Goal: Complete application form: Complete application form

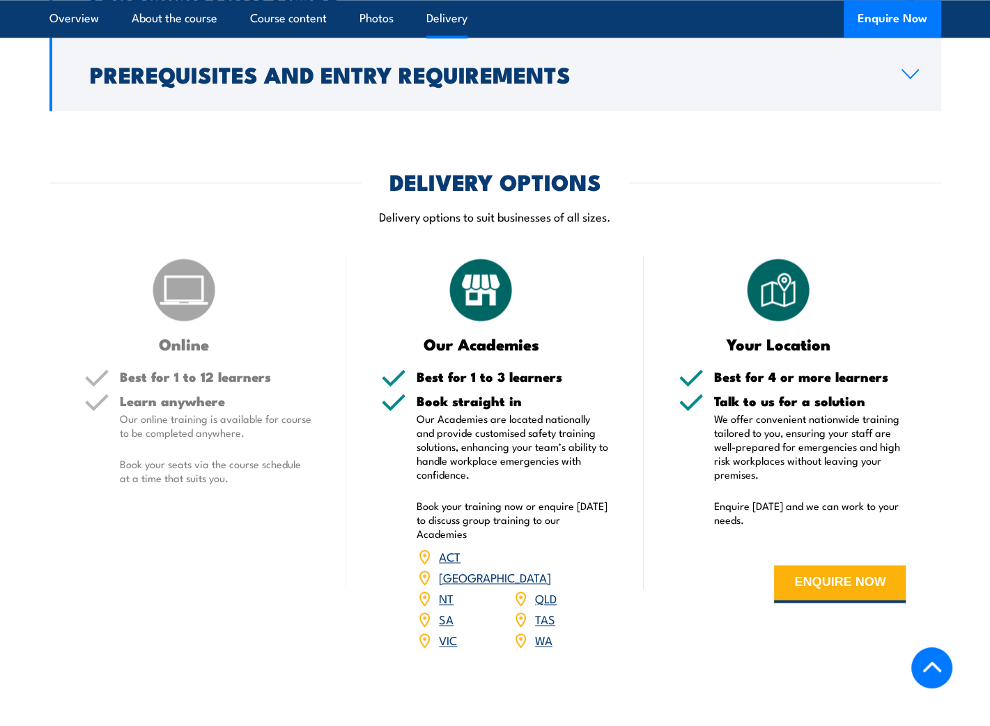
scroll to position [1811, 0]
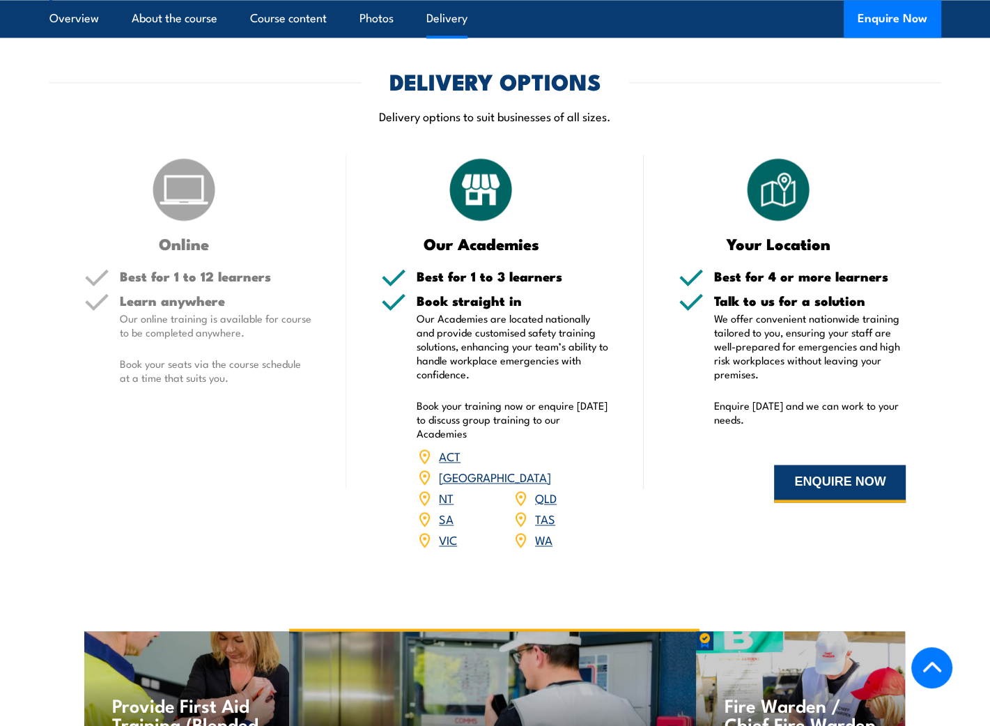
click at [859, 502] on button "ENQUIRE NOW" at bounding box center [840, 483] width 132 height 38
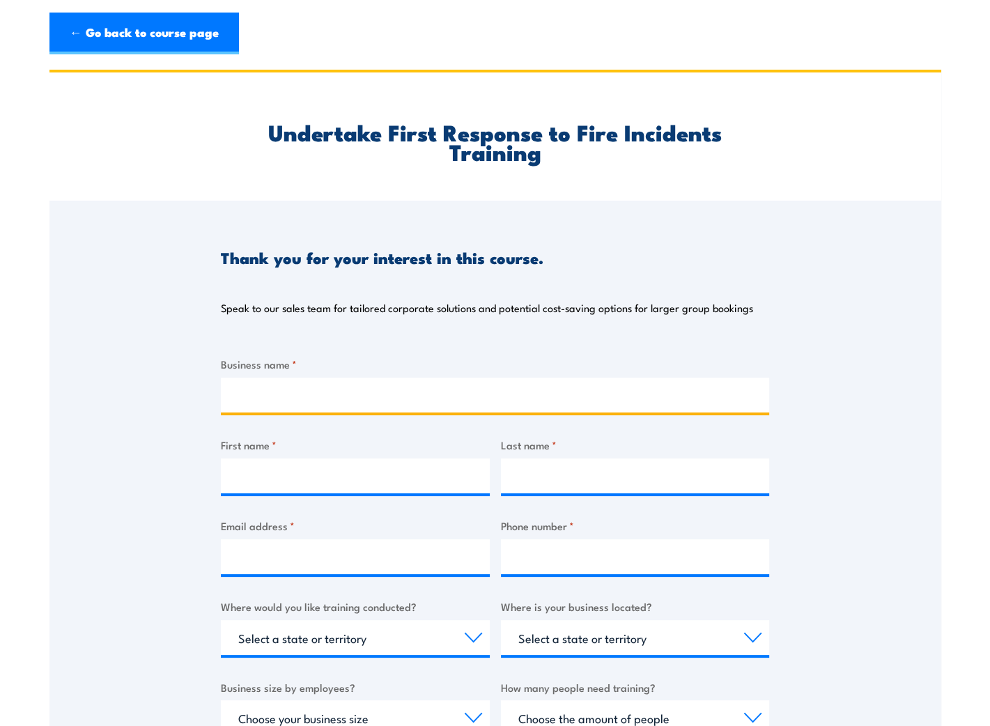
click at [349, 381] on input "Business name *" at bounding box center [495, 394] width 548 height 35
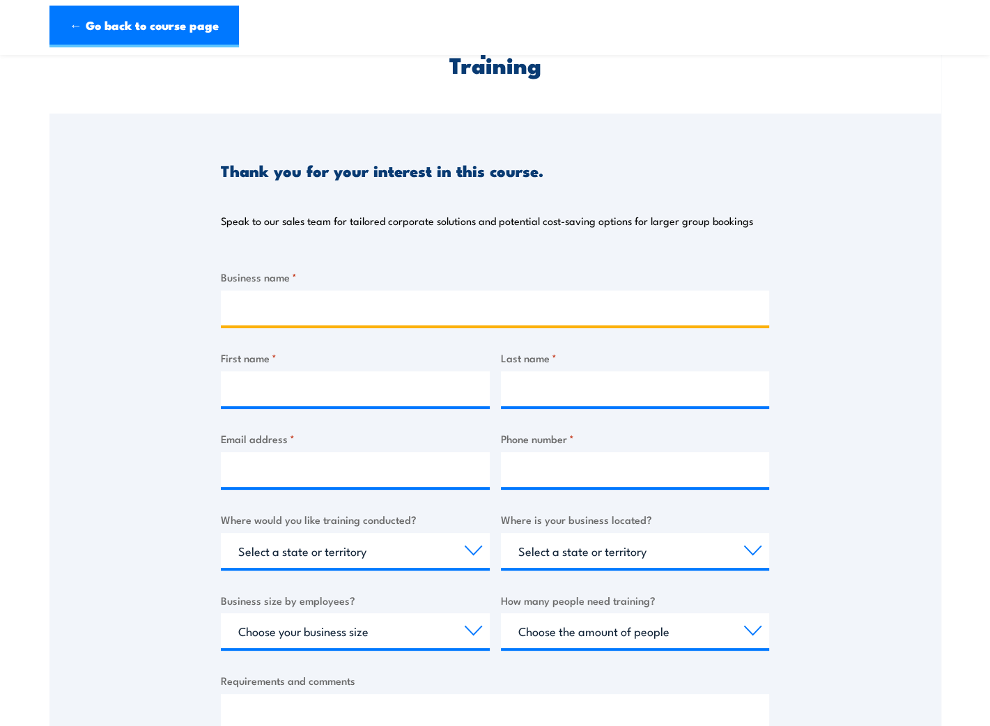
scroll to position [208, 0]
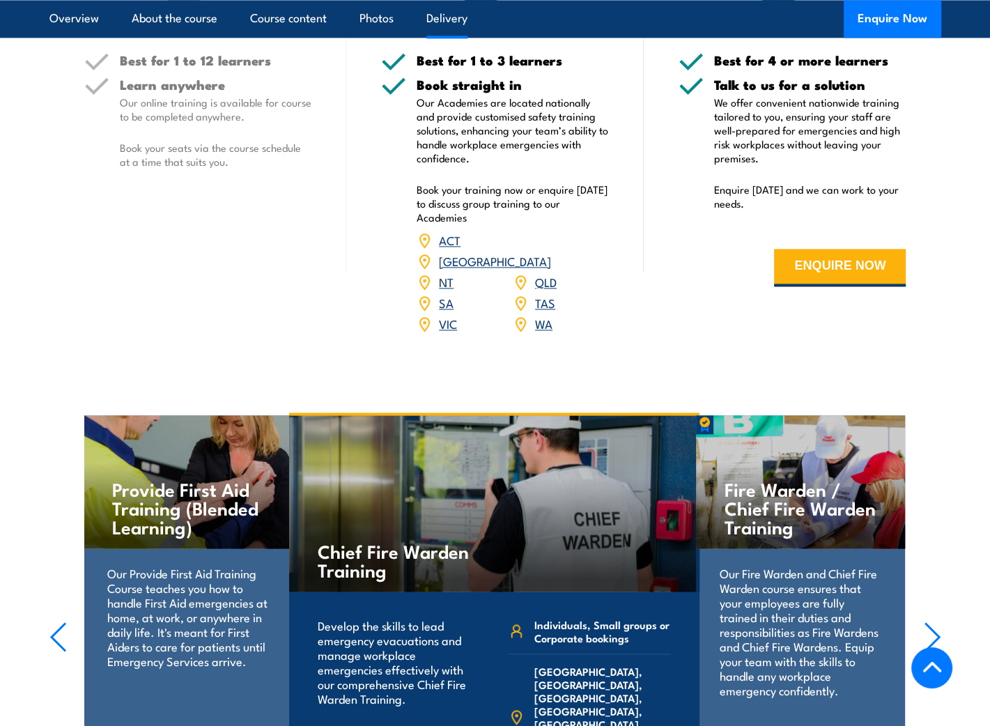
scroll to position [2027, 0]
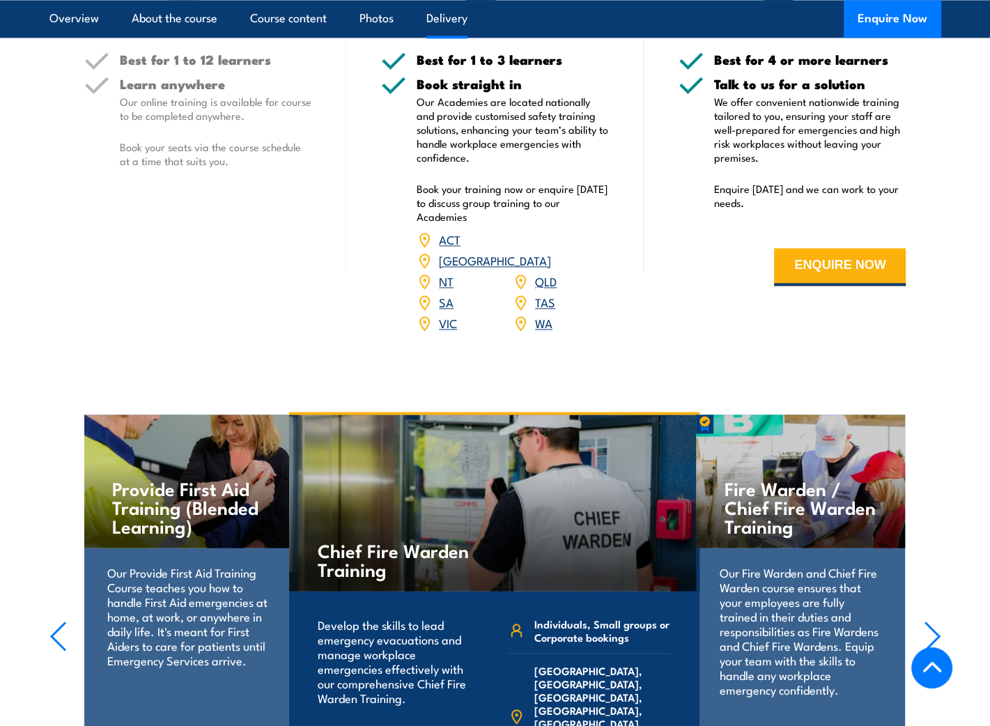
click at [551, 257] on link "[GEOGRAPHIC_DATA]" at bounding box center [495, 259] width 112 height 17
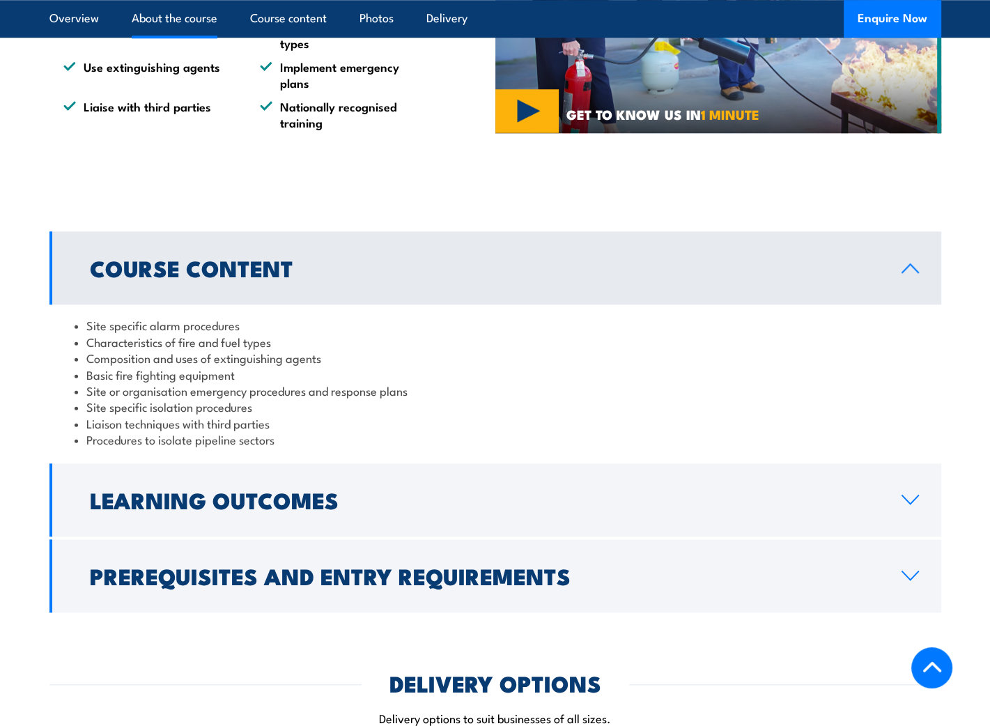
scroll to position [1253, 0]
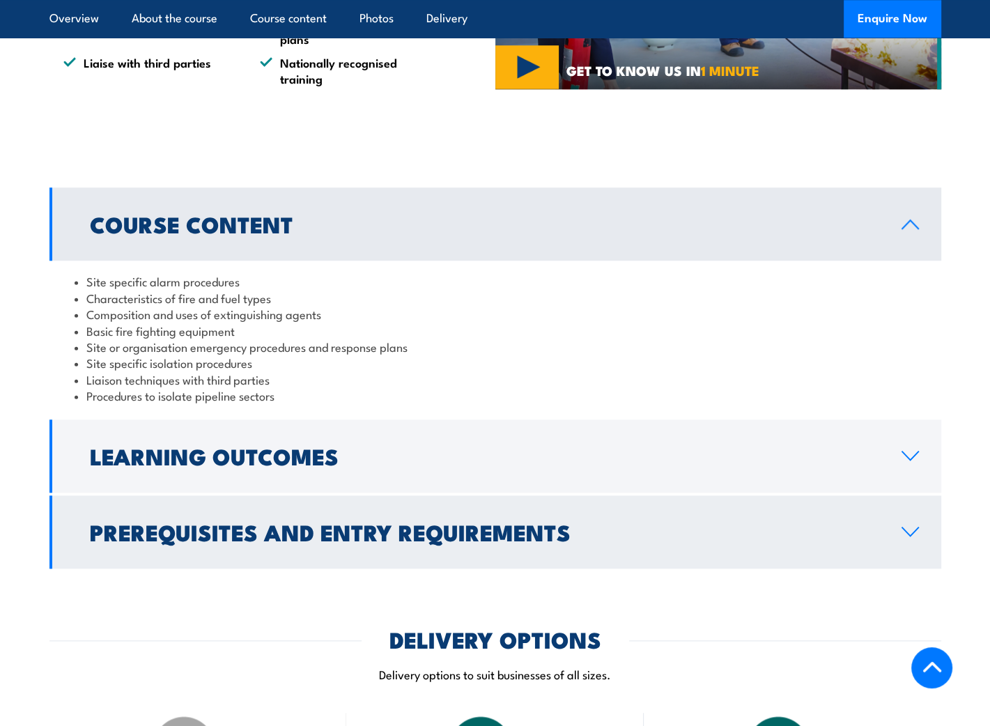
click at [547, 535] on h2 "Prerequisites and Entry Requirements" at bounding box center [484, 531] width 789 height 19
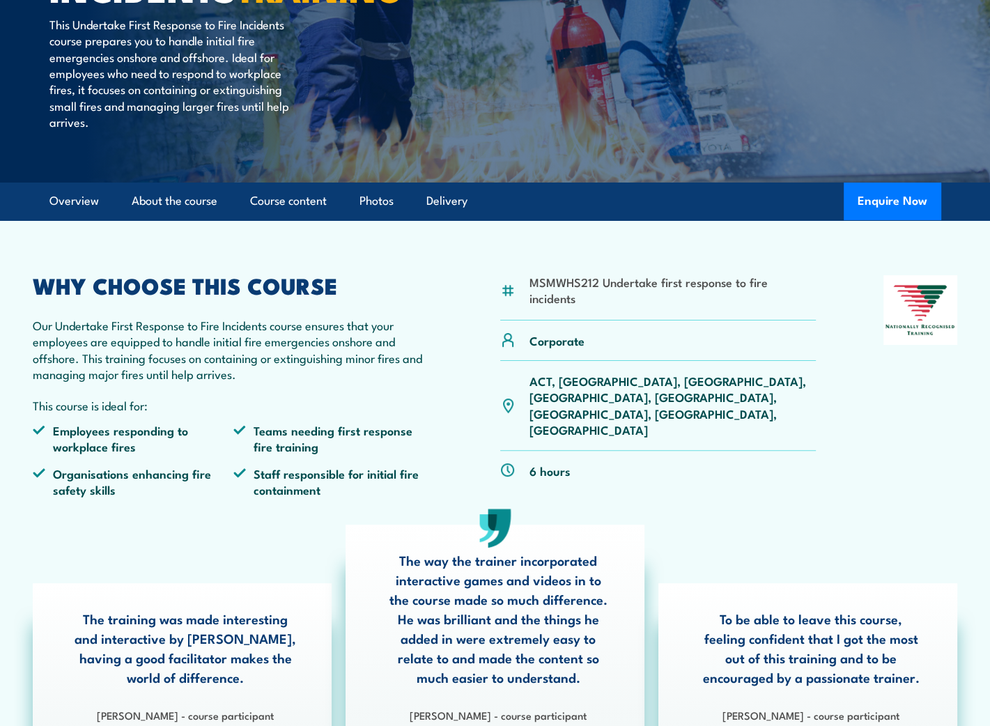
scroll to position [180, 0]
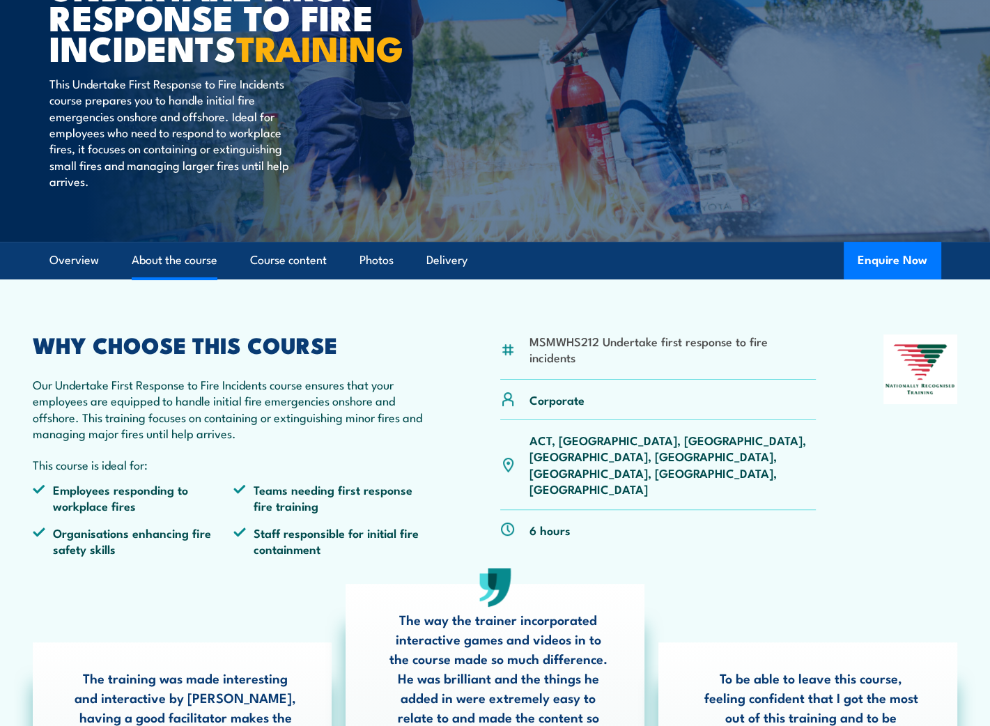
click at [204, 279] on link "About the course" at bounding box center [175, 260] width 86 height 37
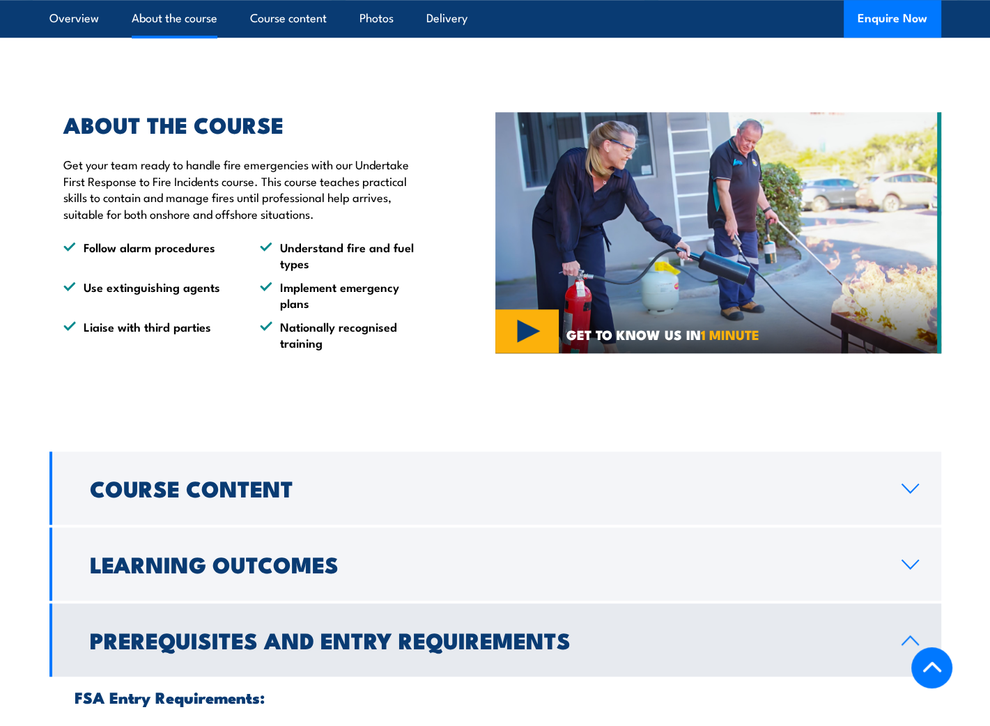
scroll to position [1012, 0]
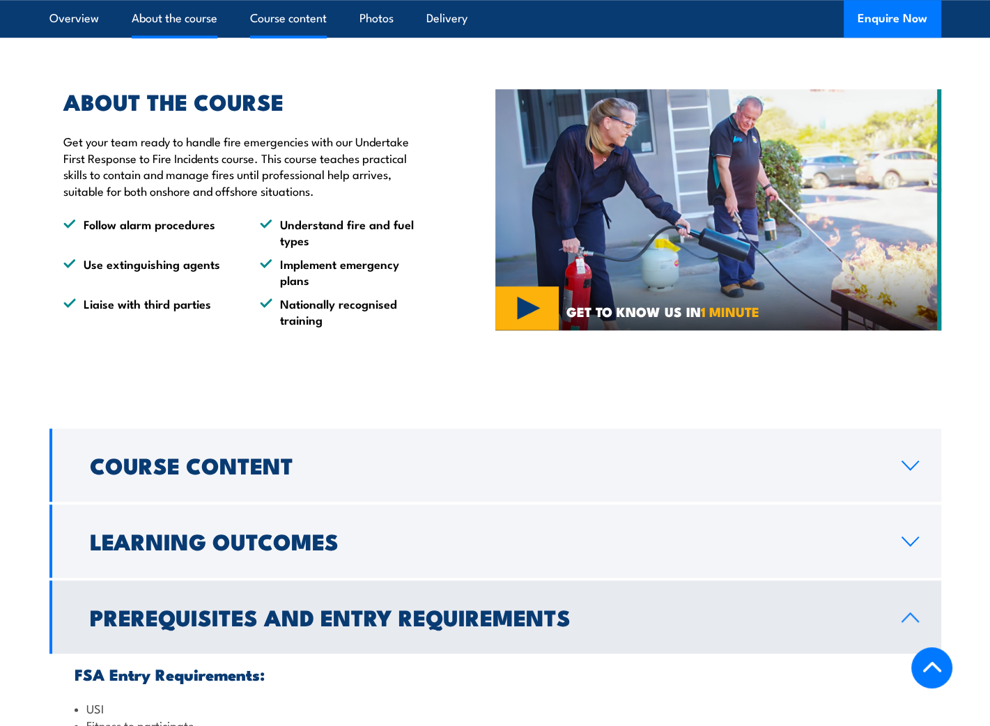
click at [321, 19] on link "Course content" at bounding box center [288, 18] width 77 height 37
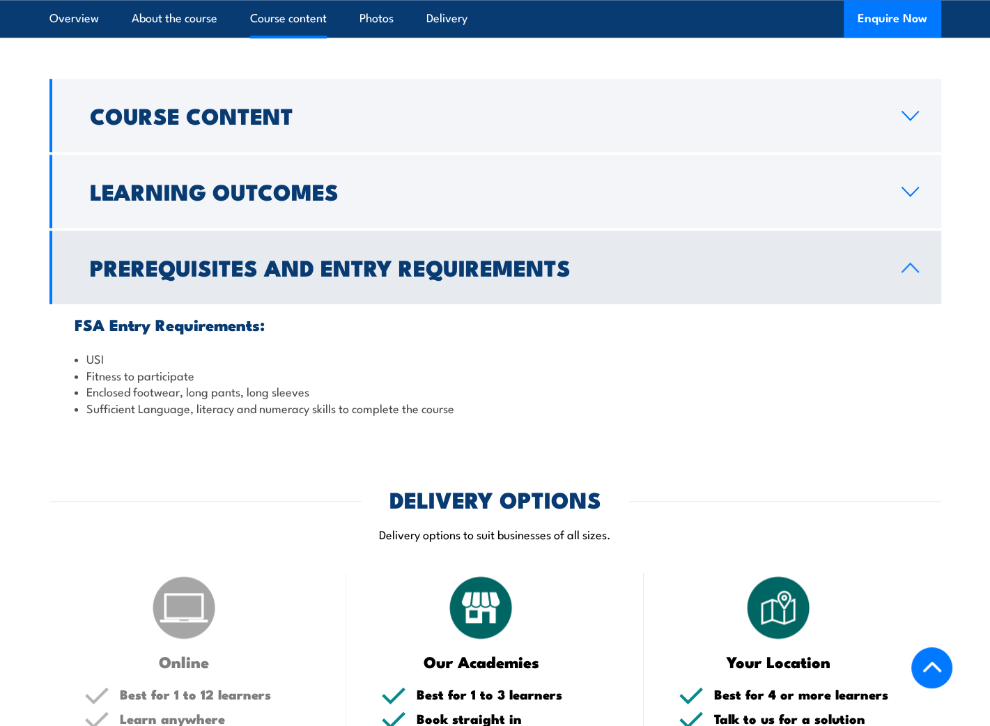
scroll to position [1368, 0]
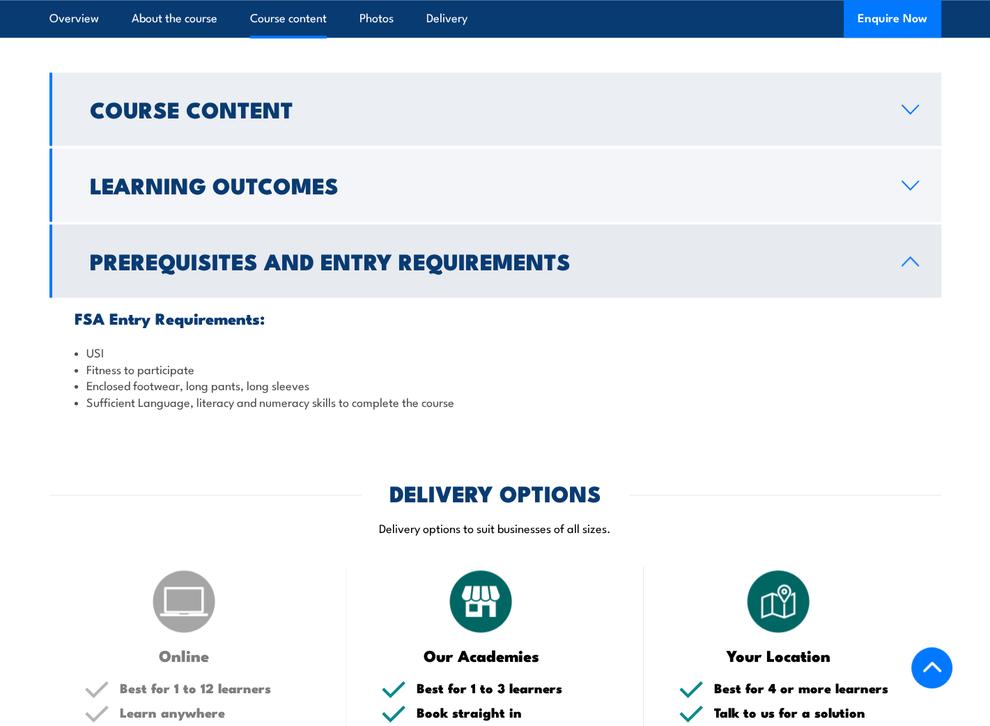
click at [263, 118] on h2 "Course Content" at bounding box center [484, 108] width 789 height 19
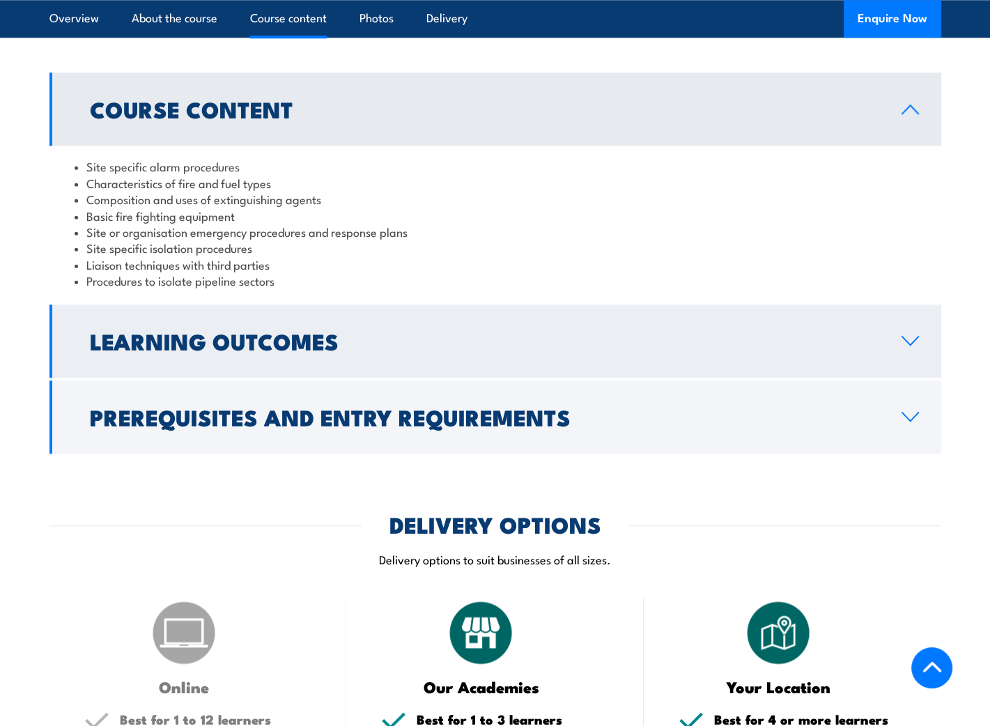
click at [297, 350] on h2 "Learning Outcomes" at bounding box center [484, 340] width 789 height 19
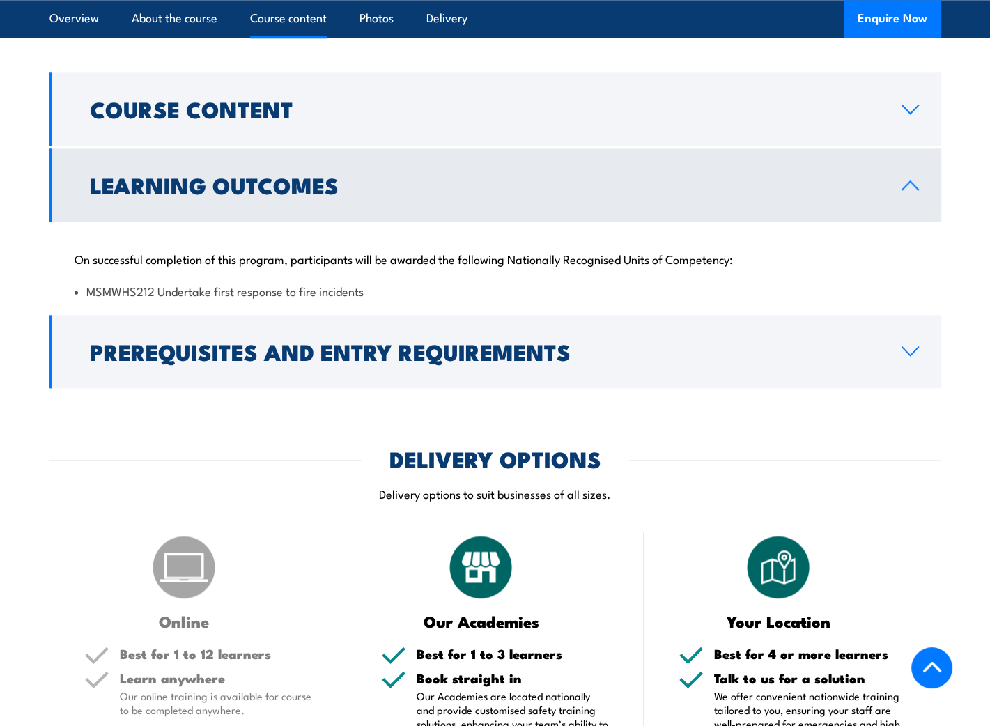
click at [214, 194] on h2 "Learning Outcomes" at bounding box center [484, 184] width 789 height 19
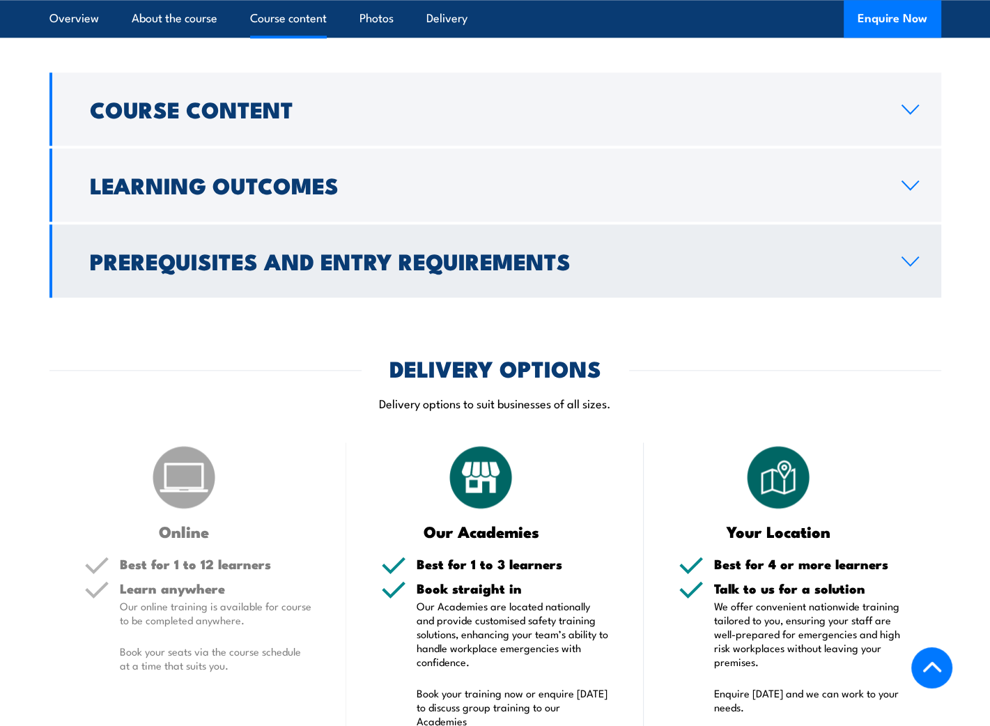
click at [236, 296] on link "Prerequisites and Entry Requirements" at bounding box center [494, 260] width 891 height 73
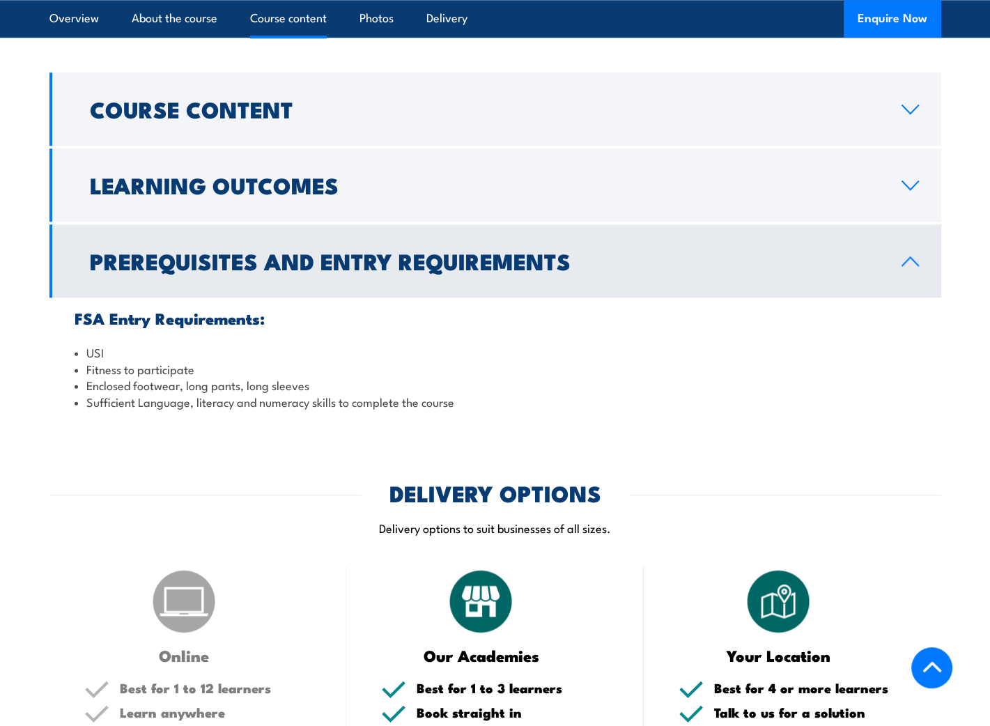
click at [236, 296] on link "Prerequisites and Entry Requirements" at bounding box center [494, 260] width 891 height 73
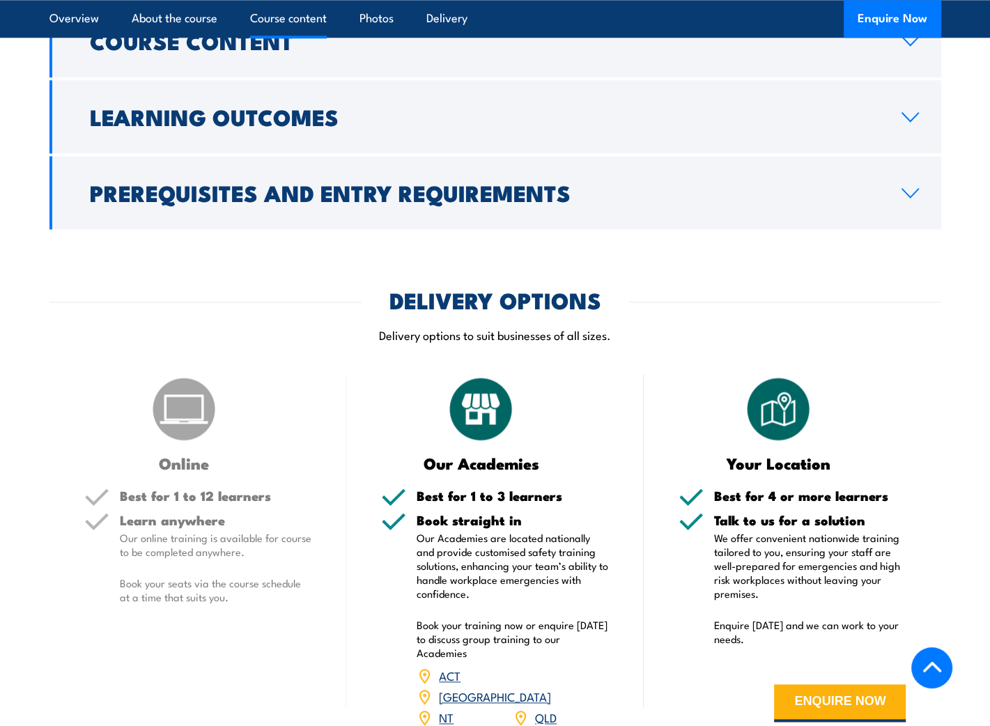
scroll to position [1576, 0]
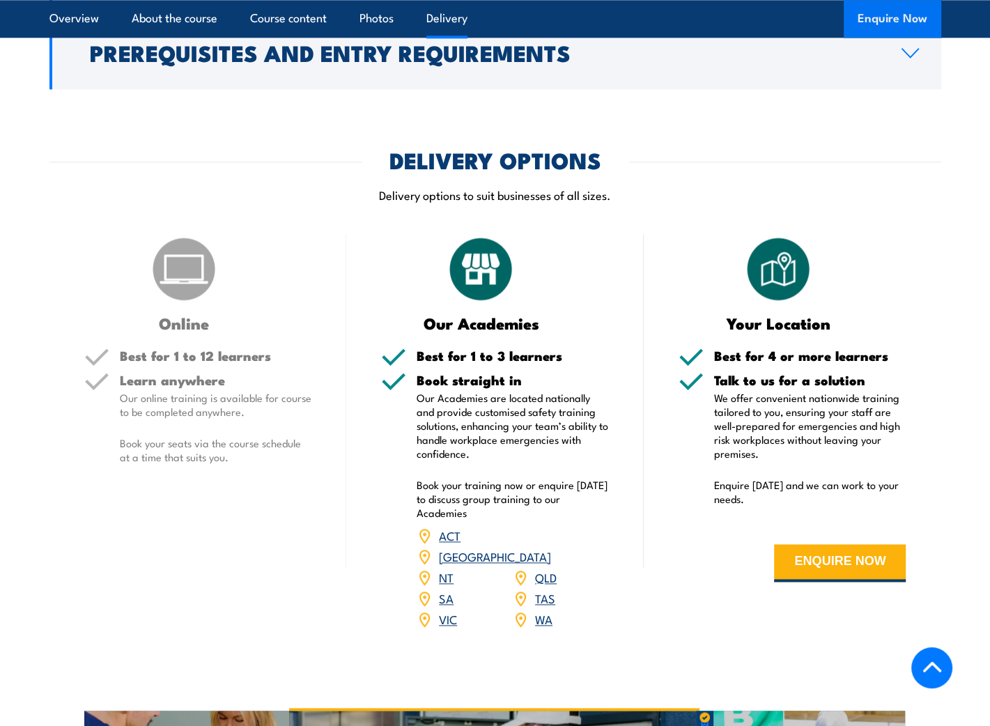
click at [880, 13] on button "Enquire Now" at bounding box center [891, 19] width 97 height 38
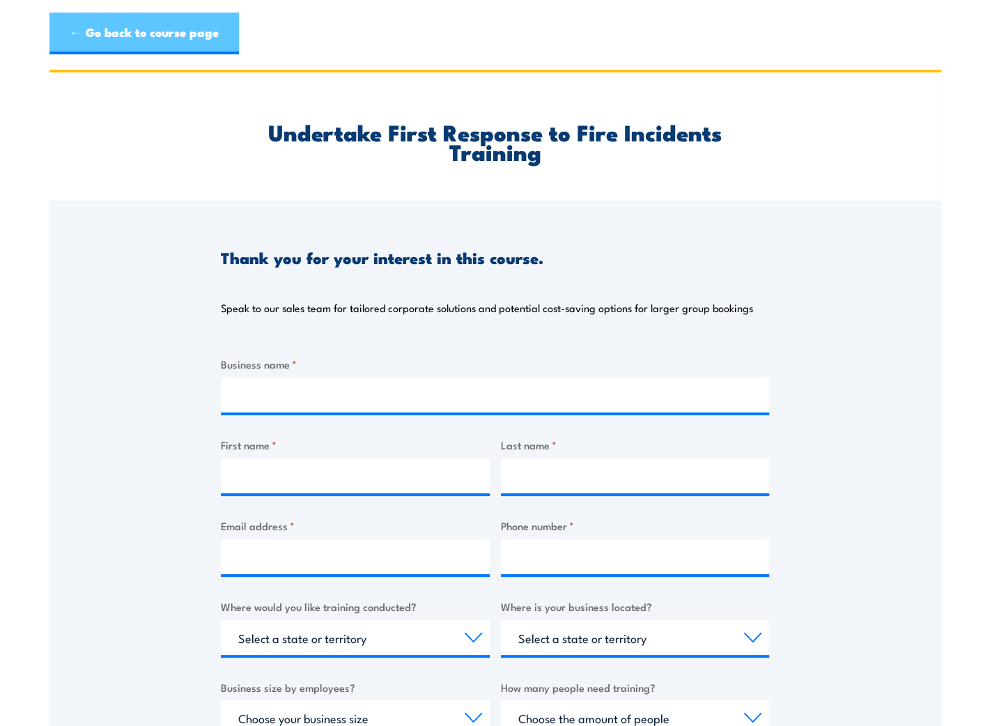
click at [125, 40] on link "← Go back to course page" at bounding box center [143, 34] width 189 height 42
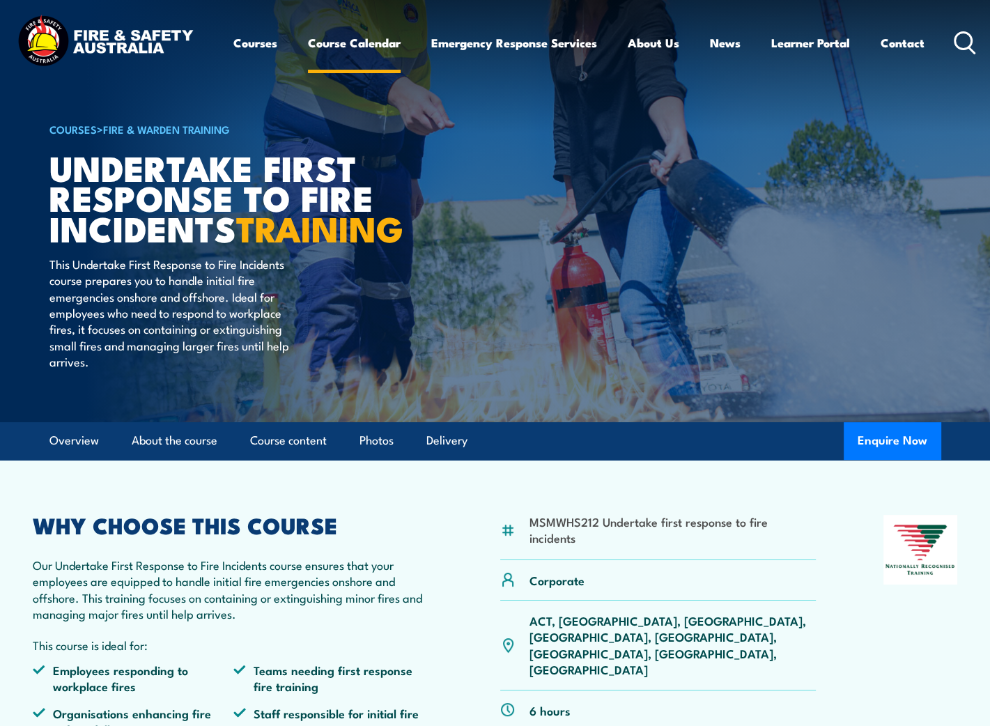
click at [343, 42] on link "Course Calendar" at bounding box center [354, 42] width 93 height 37
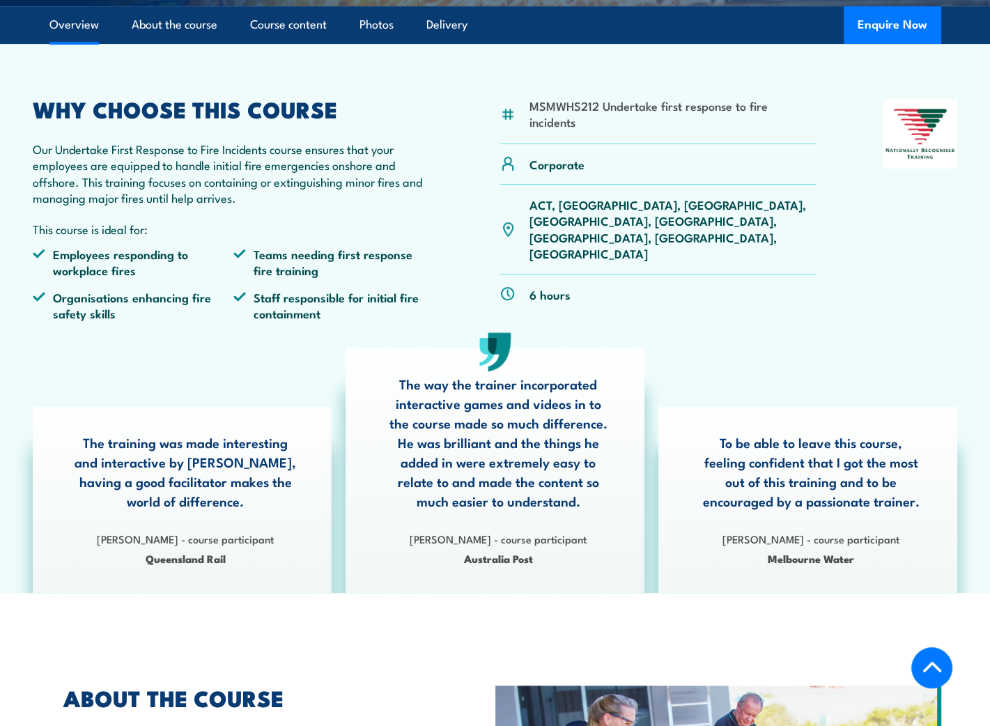
scroll to position [556, 0]
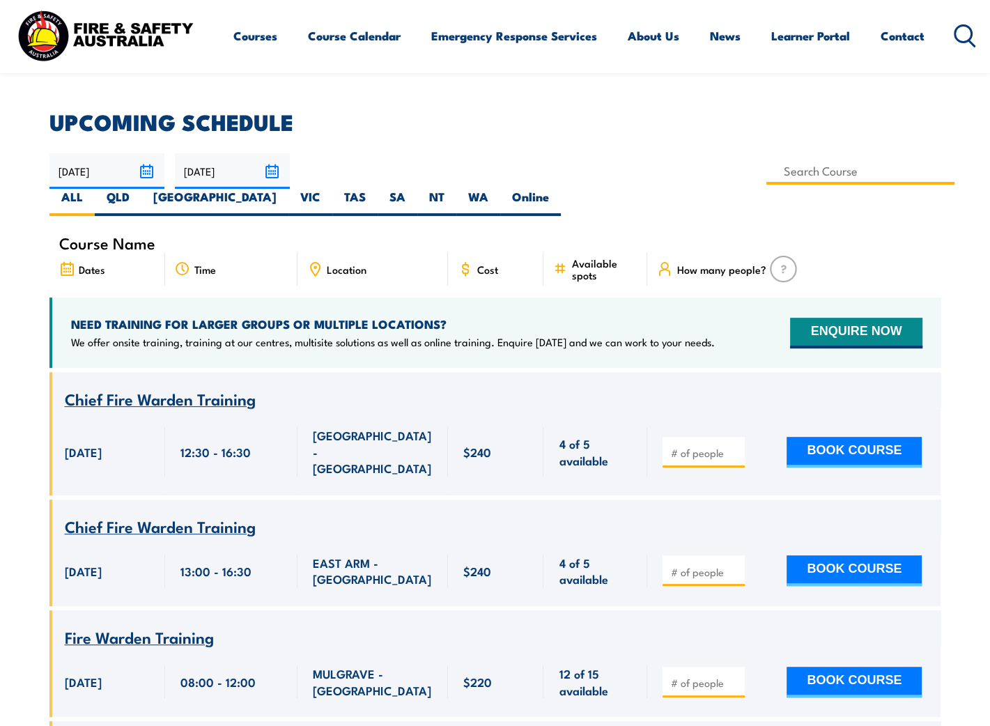
click at [766, 174] on input at bounding box center [860, 170] width 189 height 27
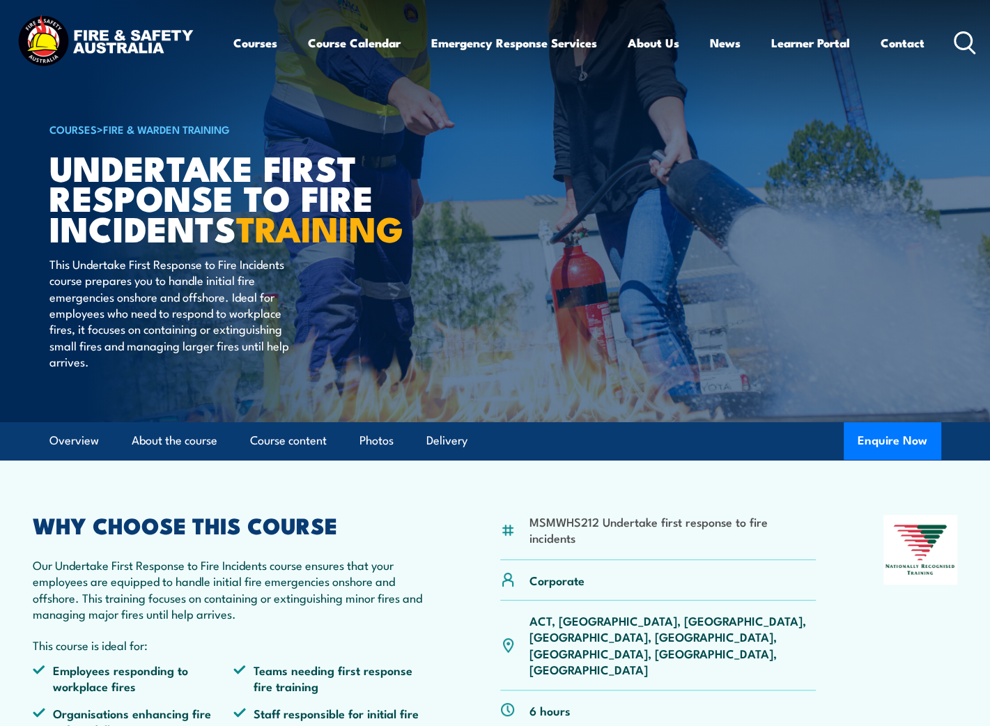
click at [256, 191] on h1 "Undertake First Response to Fire Incidents TRAINING" at bounding box center [221, 197] width 344 height 91
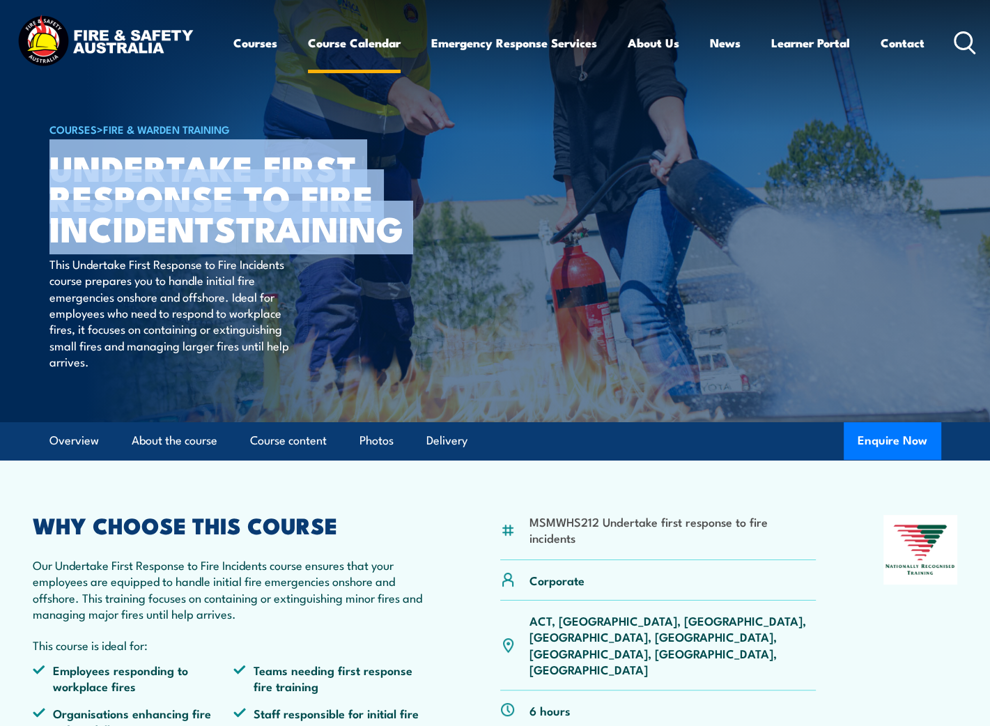
click at [345, 45] on link "Course Calendar" at bounding box center [354, 42] width 93 height 37
click at [390, 43] on link "Course Calendar" at bounding box center [354, 42] width 93 height 37
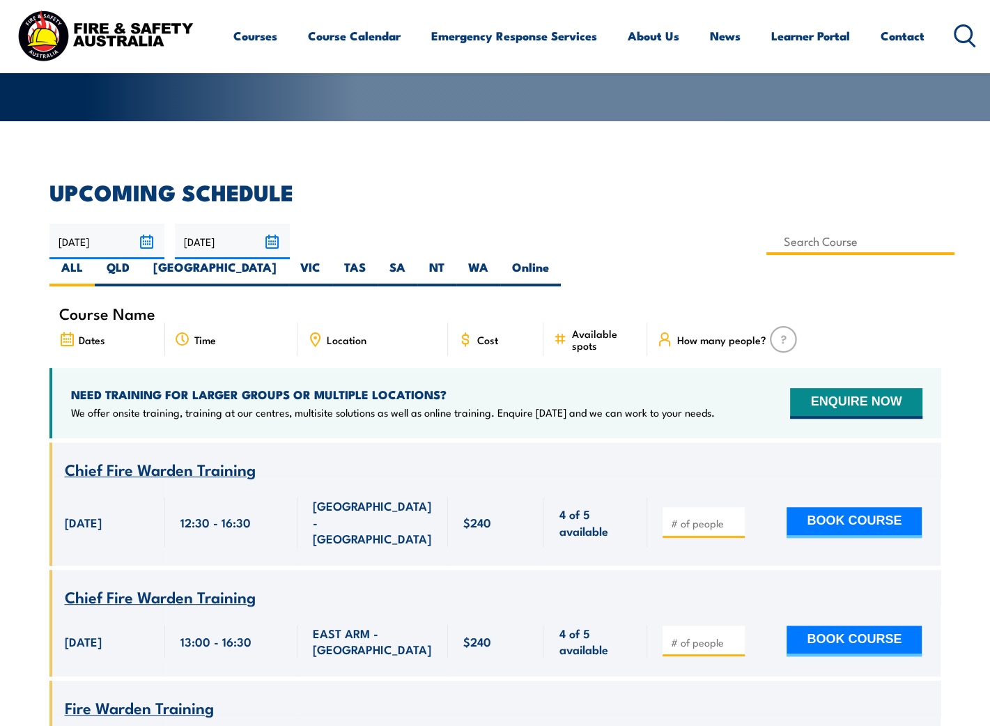
click at [766, 237] on input at bounding box center [860, 241] width 189 height 27
click at [373, 198] on h2 "UPCOMING SCHEDULE" at bounding box center [494, 191] width 891 height 19
click at [766, 246] on input at bounding box center [860, 241] width 189 height 27
type input "Undertake First Response to Fire Incidents Training"
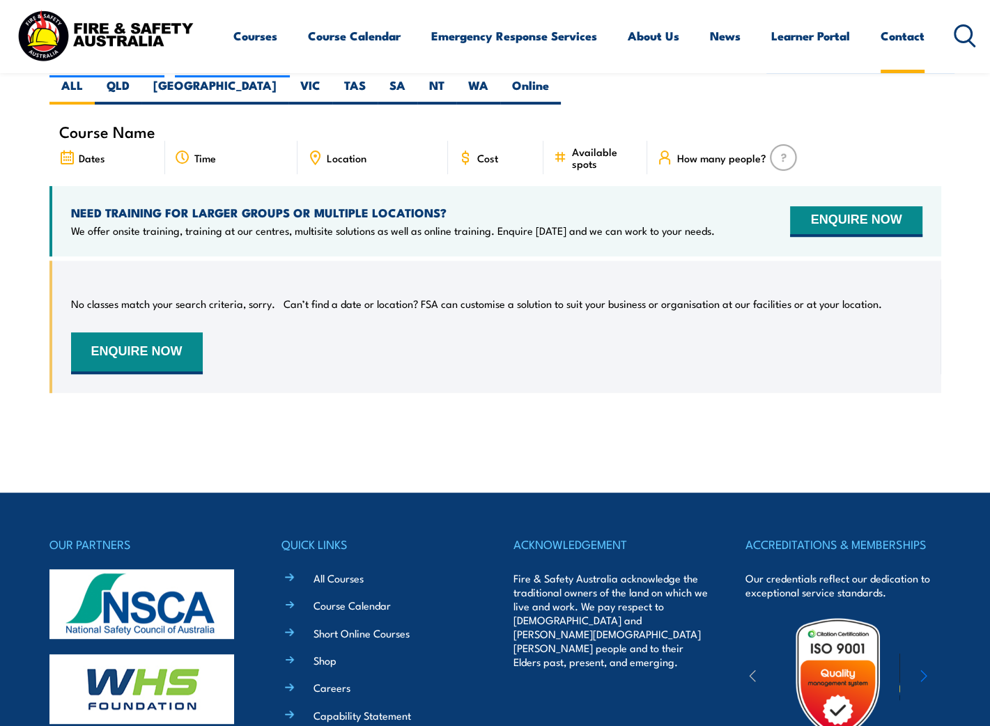
click at [902, 30] on link "Contact" at bounding box center [902, 35] width 44 height 37
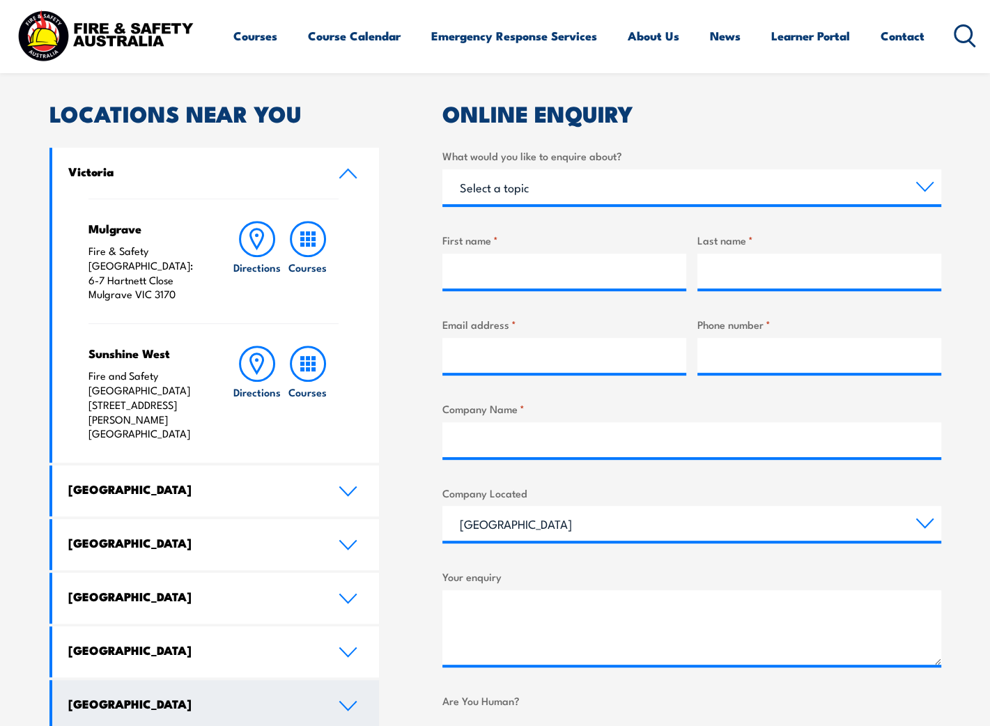
scroll to position [418, 0]
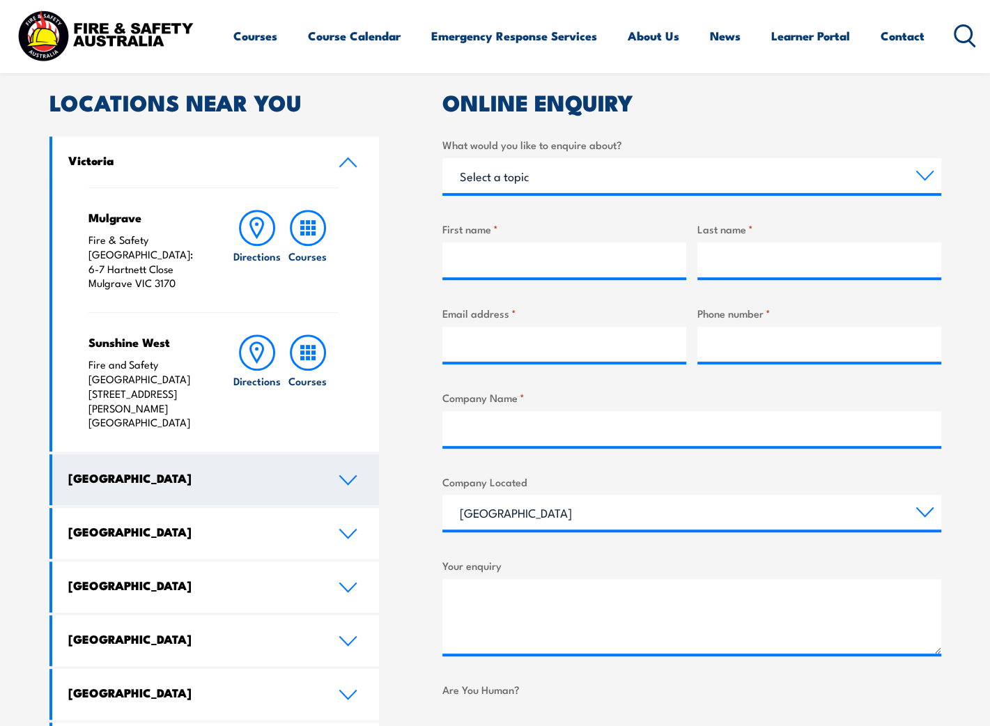
click at [299, 470] on h4 "[GEOGRAPHIC_DATA]" at bounding box center [192, 477] width 249 height 15
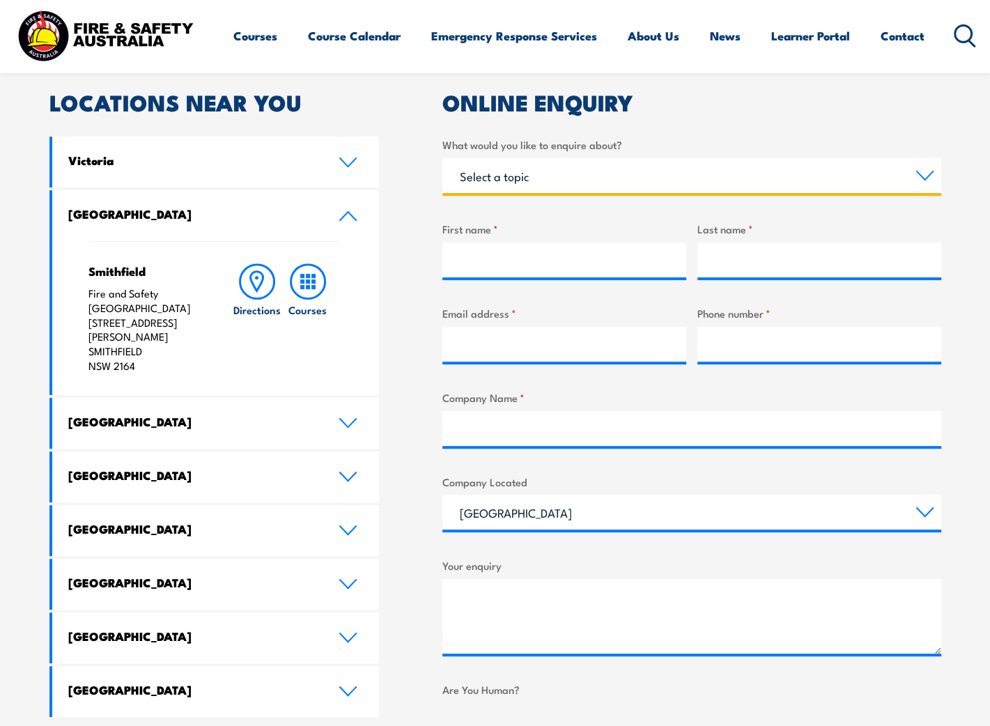
click at [579, 166] on select "Select a topic Training Emergency Response Services General Enquiry" at bounding box center [691, 175] width 499 height 35
select select "Training"
click at [442, 158] on select "Select a topic Training Emergency Response Services General Enquiry" at bounding box center [691, 175] width 499 height 35
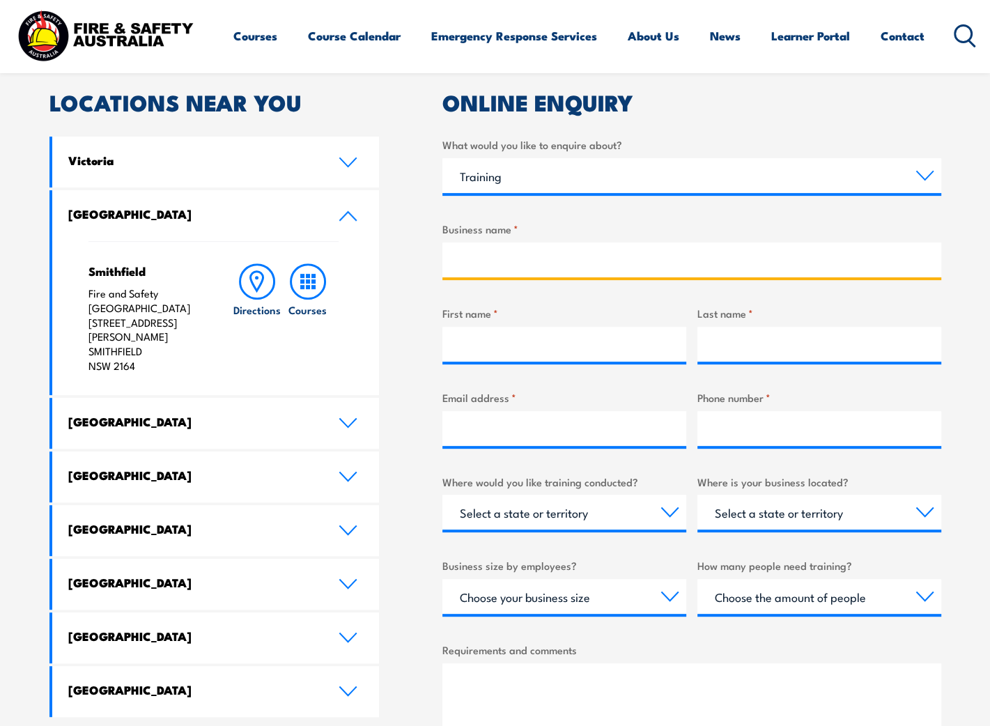
click at [545, 251] on input "Business name *" at bounding box center [691, 259] width 499 height 35
type input "Sydney Solvents"
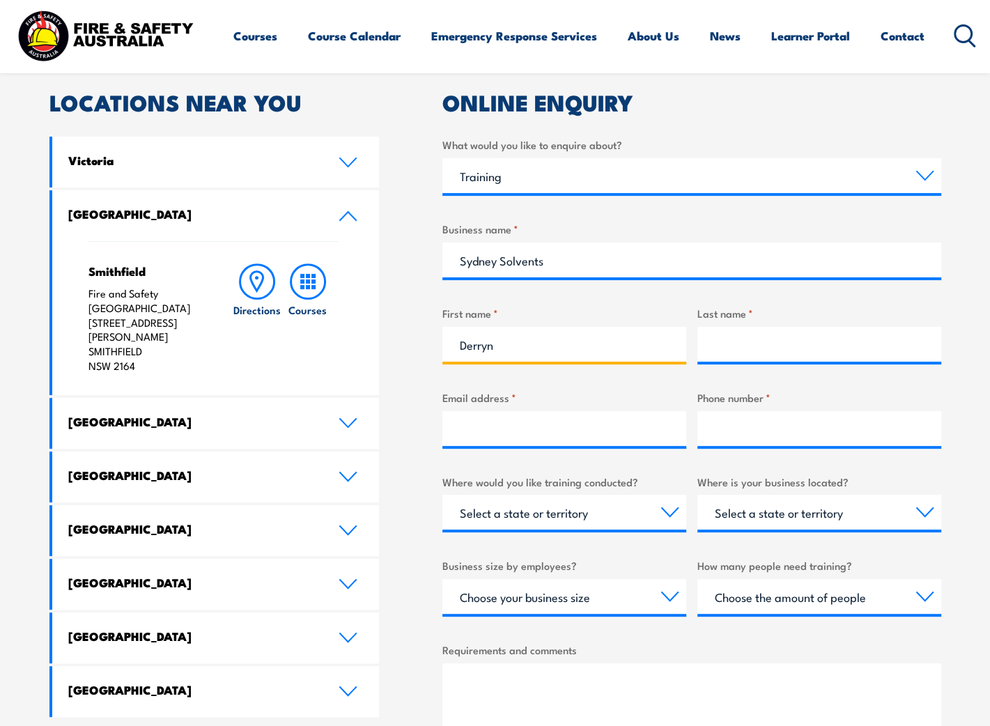
type input "Derryn"
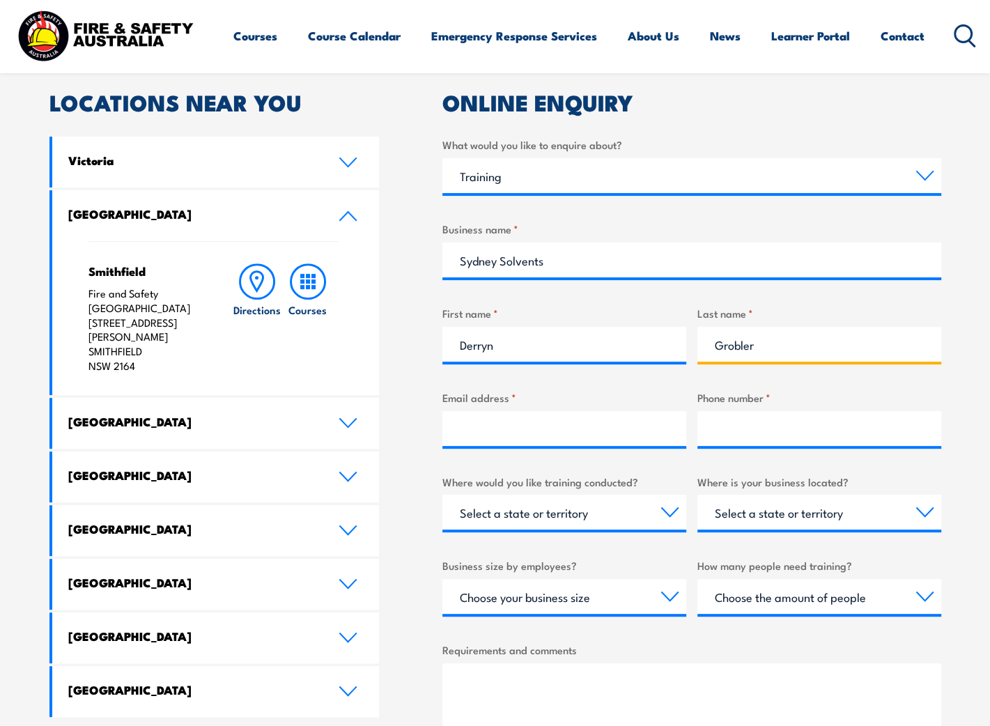
type input "Grobler"
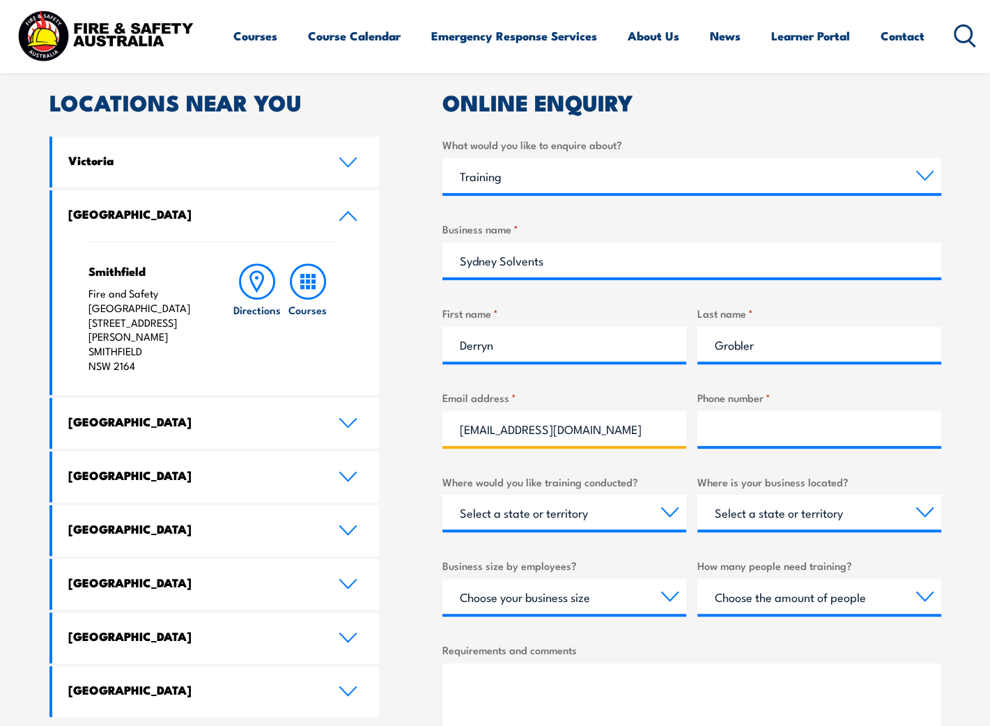
type input "sales@sydneysolvents.com.au"
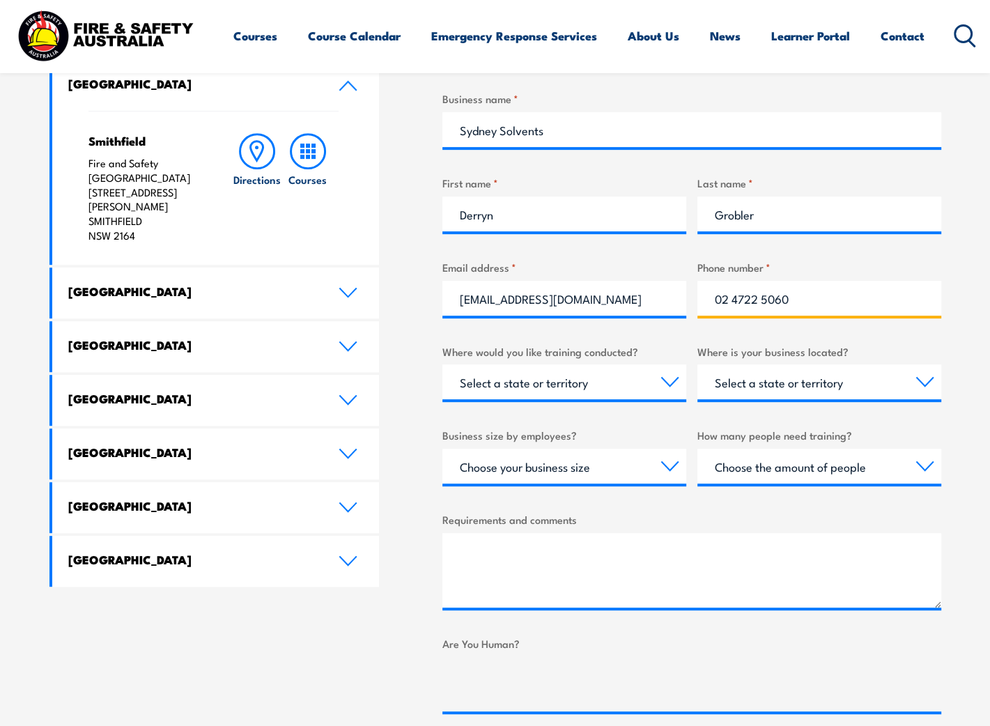
scroll to position [556, 0]
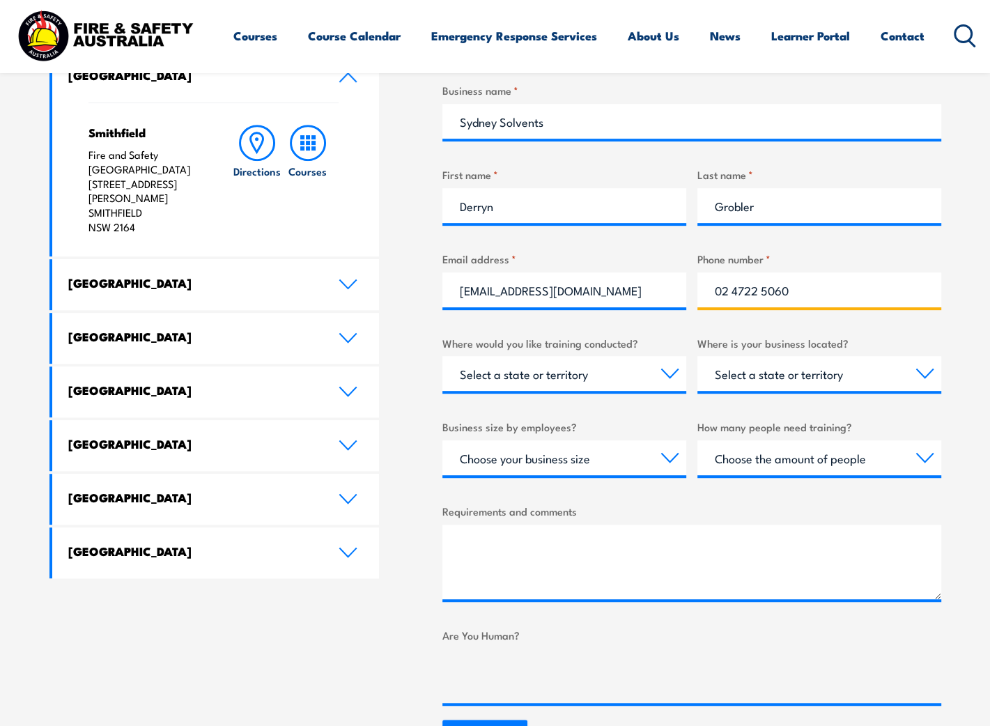
type input "02 4722 5060"
click at [591, 364] on select "Select a state or territory Nationally - multiple locations QLD NSW VIC SA ACT …" at bounding box center [564, 373] width 244 height 35
select select "NSW"
click at [442, 356] on select "Select a state or territory Nationally - multiple locations QLD NSW VIC SA ACT …" at bounding box center [564, 373] width 244 height 35
click at [793, 370] on select "Select a state or territory QLD NSW VIC SA ACT WA TAS NT" at bounding box center [819, 373] width 244 height 35
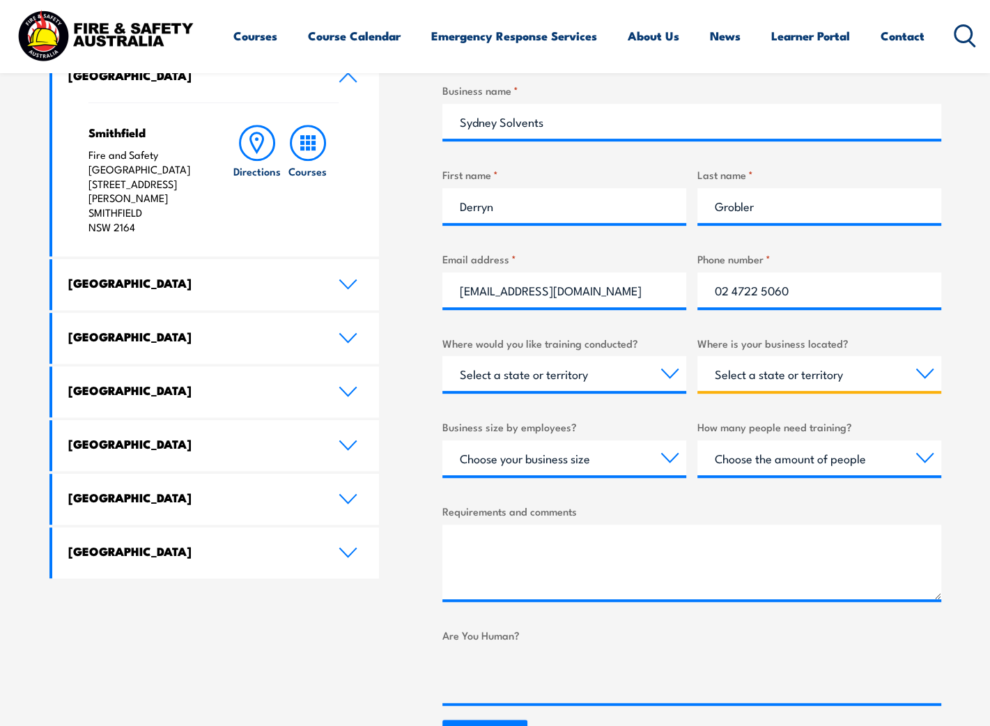
select select "NSW"
click at [697, 356] on select "Select a state or territory QLD NSW VIC SA ACT WA TAS NT" at bounding box center [819, 373] width 244 height 35
click at [532, 455] on select "Choose your business size 1 to 19 20 to 199 200+" at bounding box center [564, 457] width 244 height 35
select select "1 to 19"
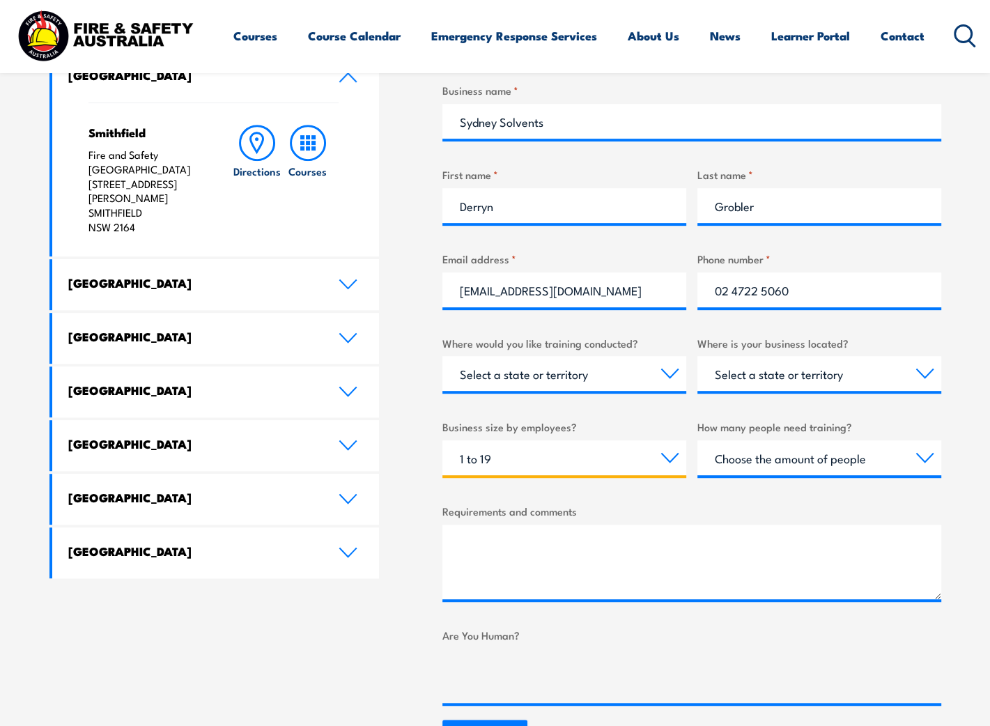
click at [442, 440] on select "Choose your business size 1 to 19 20 to 199 200+" at bounding box center [564, 457] width 244 height 35
click at [785, 461] on select "Choose the amount of people 1 to 4 5 to 19 20+" at bounding box center [819, 457] width 244 height 35
select select "5 to 19"
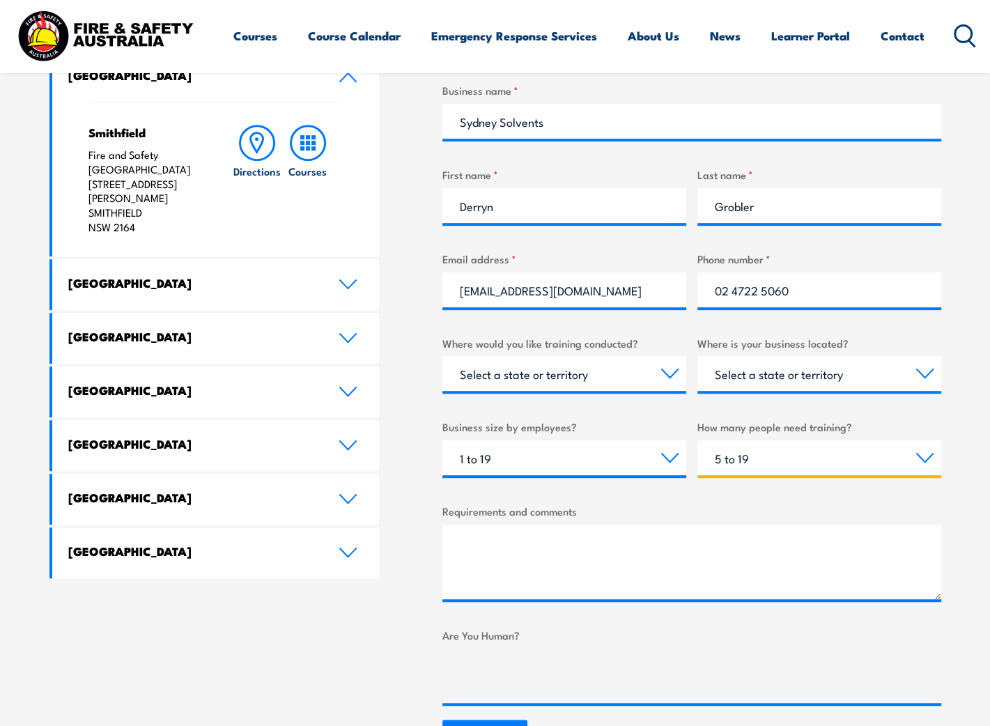
click at [697, 440] on select "Choose the amount of people 1 to 4 5 to 19 20+" at bounding box center [819, 457] width 244 height 35
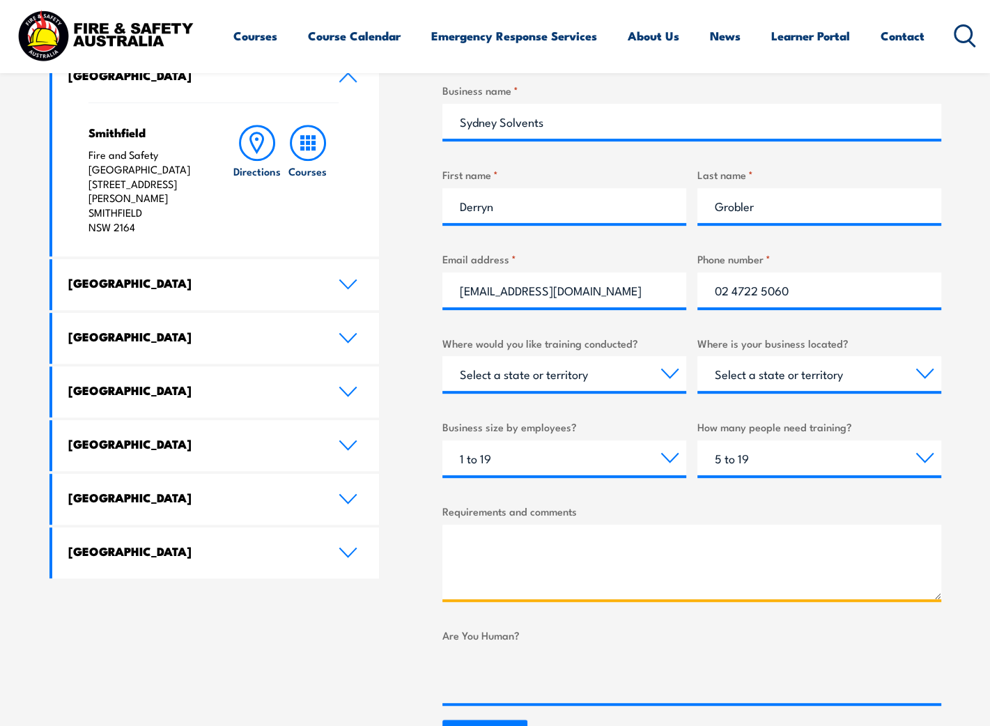
click at [591, 539] on textarea "Requirements and comments" at bounding box center [691, 561] width 499 height 75
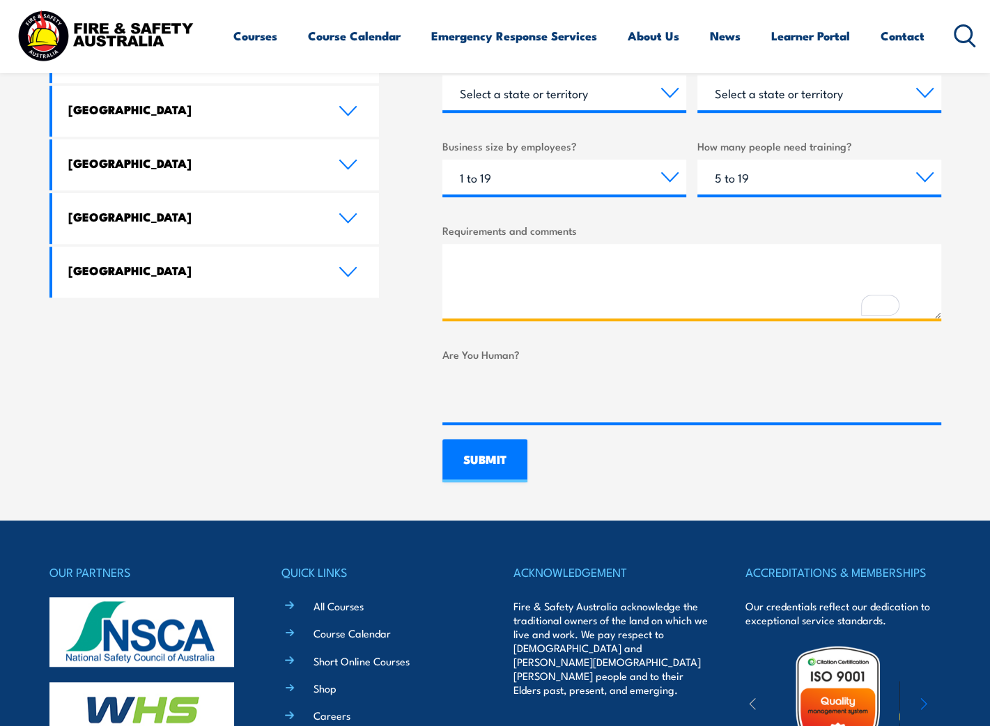
scroll to position [836, 0]
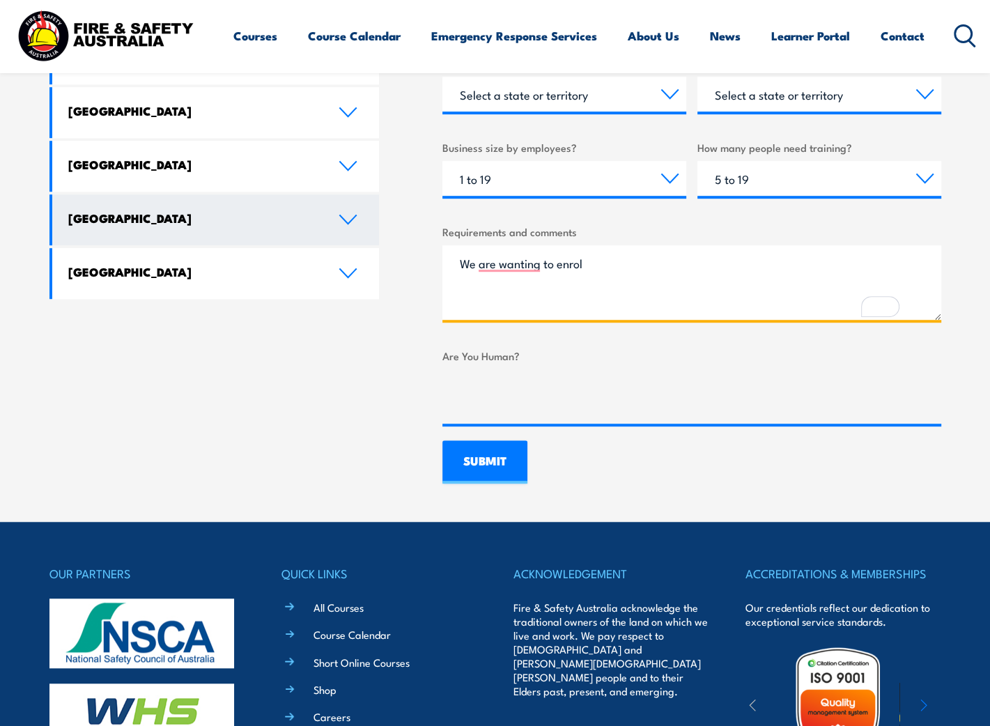
drag, startPoint x: 646, startPoint y: 251, endPoint x: 297, endPoint y: 226, distance: 349.8
click at [297, 226] on div "LOCATIONS NEAR YOU Victoria Mulgrave Fire & Safety Australia: 6-7 Hartnett Clos…" at bounding box center [494, 78] width 891 height 809
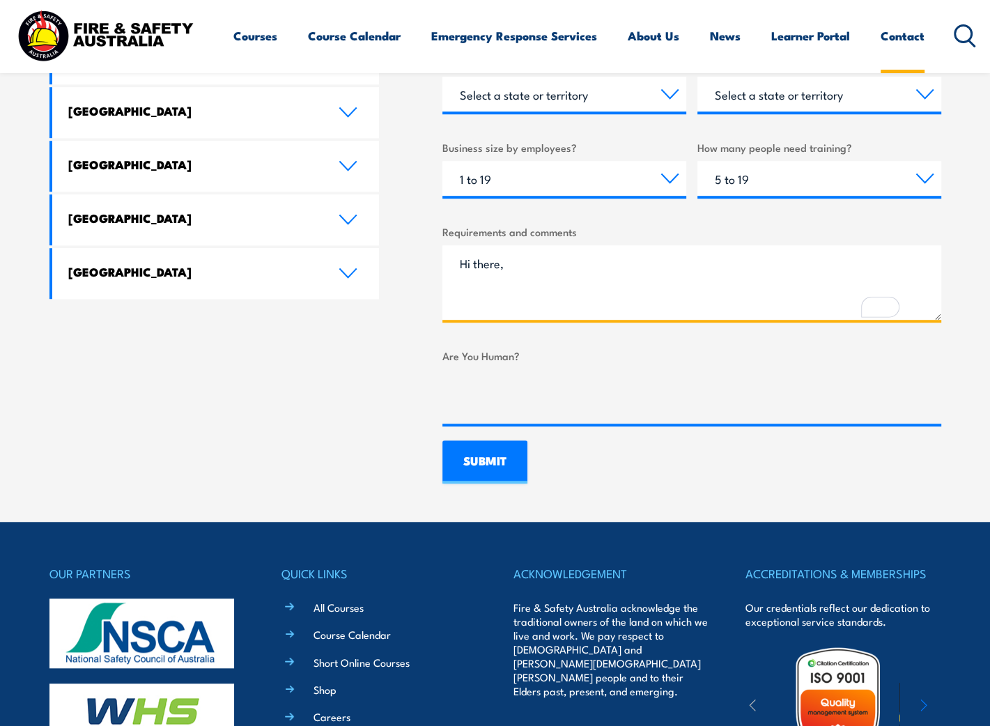
type textarea "Hi there,"
click at [911, 35] on link "Contact" at bounding box center [902, 35] width 44 height 37
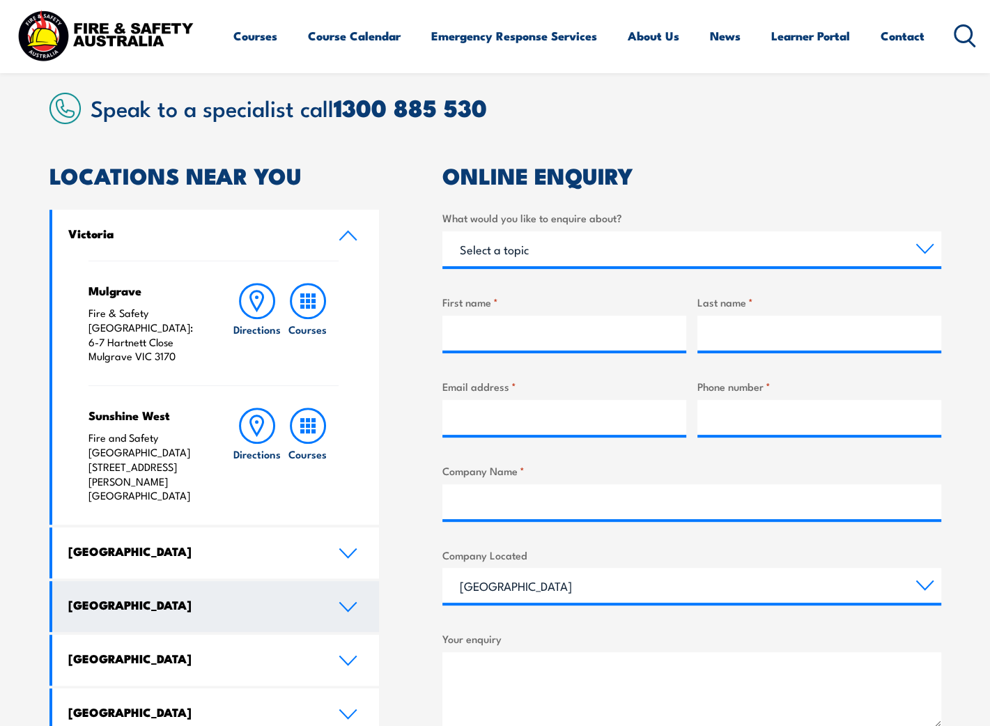
scroll to position [348, 0]
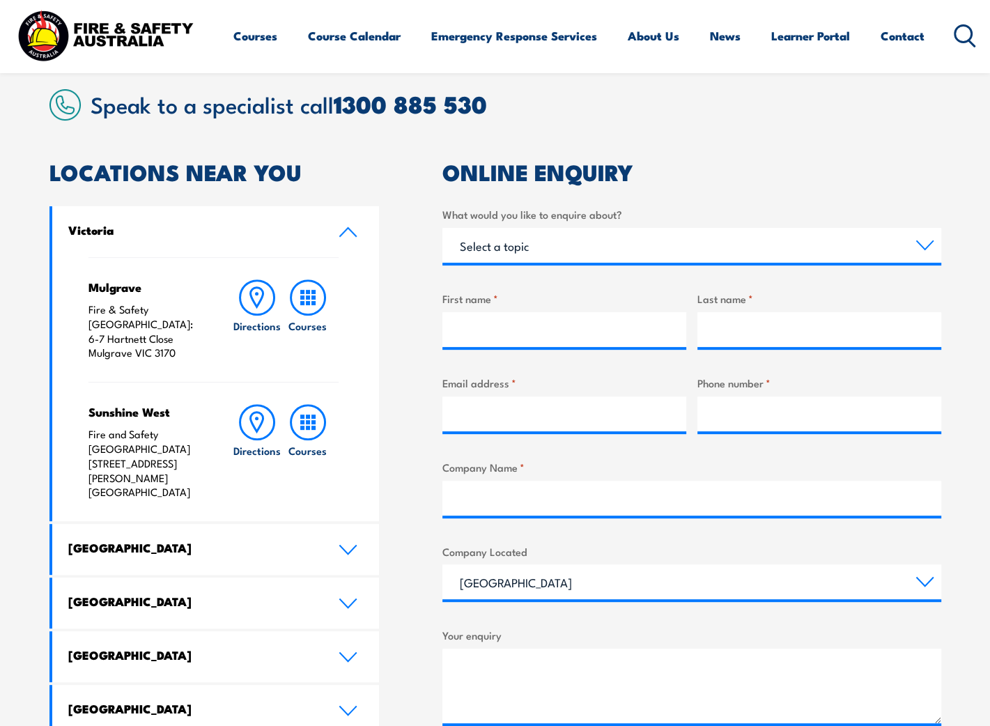
drag, startPoint x: 374, startPoint y: 159, endPoint x: 384, endPoint y: 169, distance: 13.3
click at [384, 169] on article "Speak to a specialist call [PHONE_NUMBER] LOCATIONS NEAR [GEOGRAPHIC_DATA] [GEO…" at bounding box center [494, 492] width 891 height 807
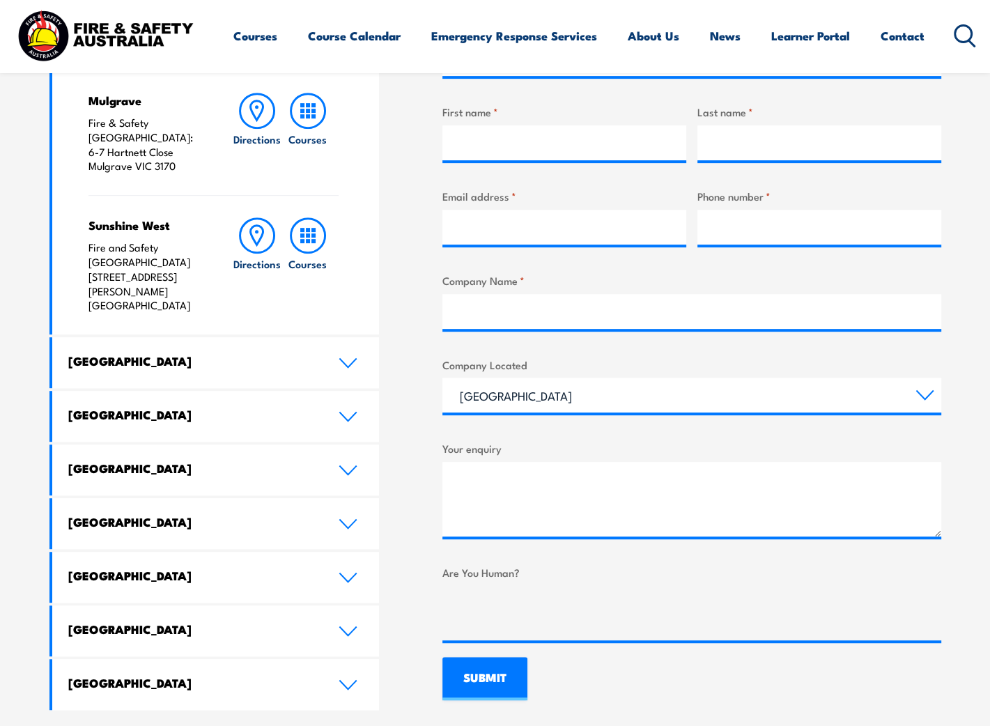
scroll to position [208, 0]
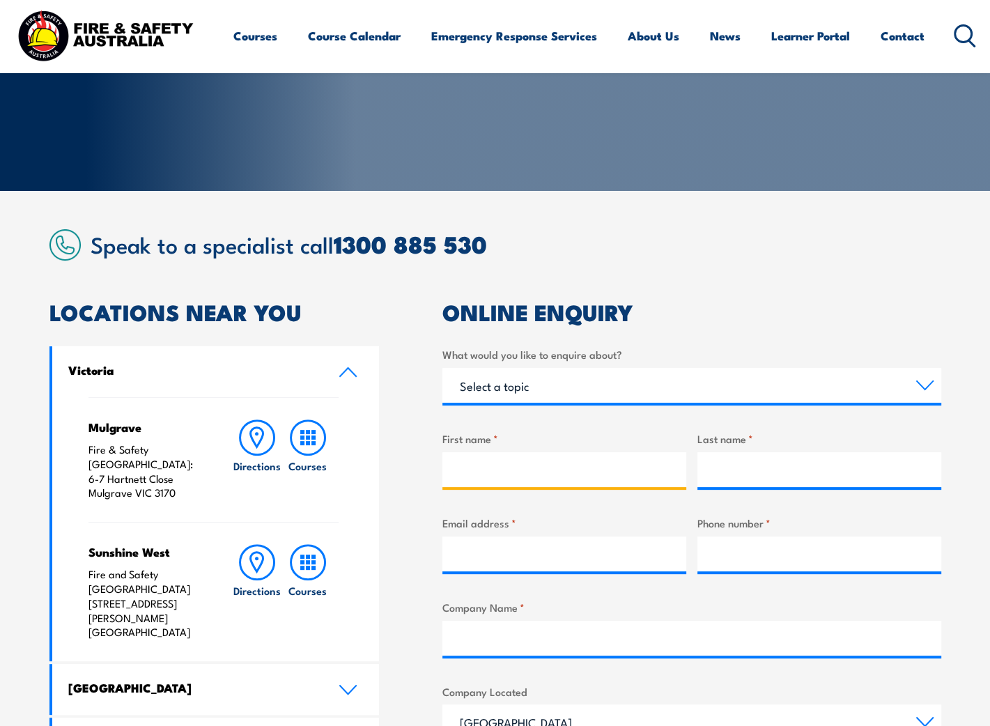
click at [578, 455] on input "First name *" at bounding box center [564, 469] width 244 height 35
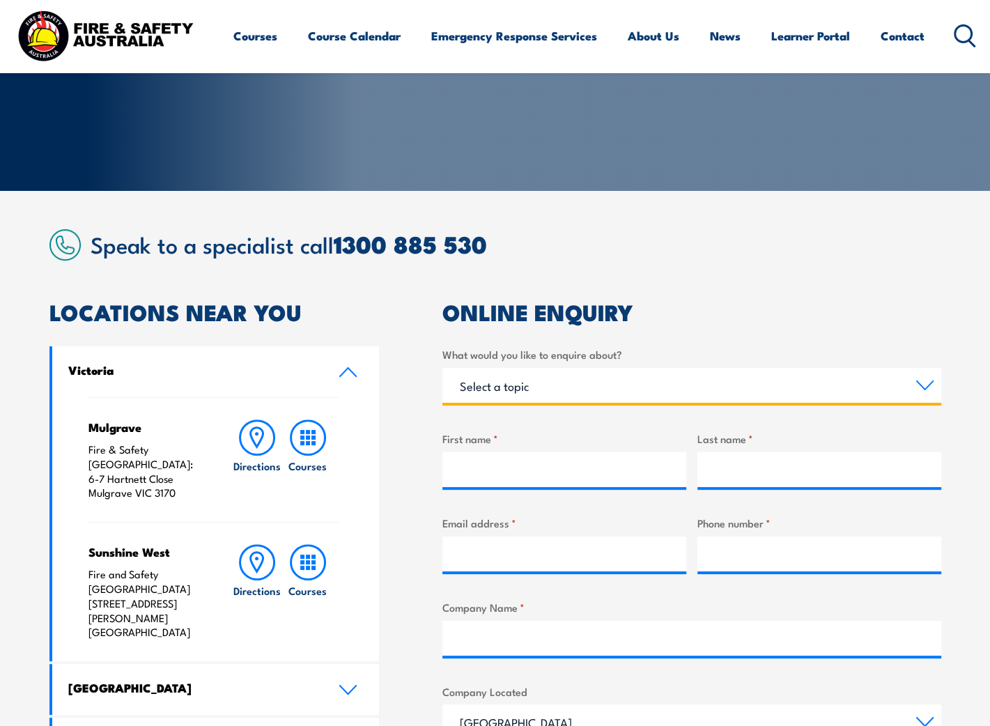
click at [551, 381] on select "Select a topic Training Emergency Response Services General Enquiry" at bounding box center [691, 385] width 499 height 35
select select "Training"
click at [442, 368] on select "Select a topic Training Emergency Response Services General Enquiry" at bounding box center [691, 385] width 499 height 35
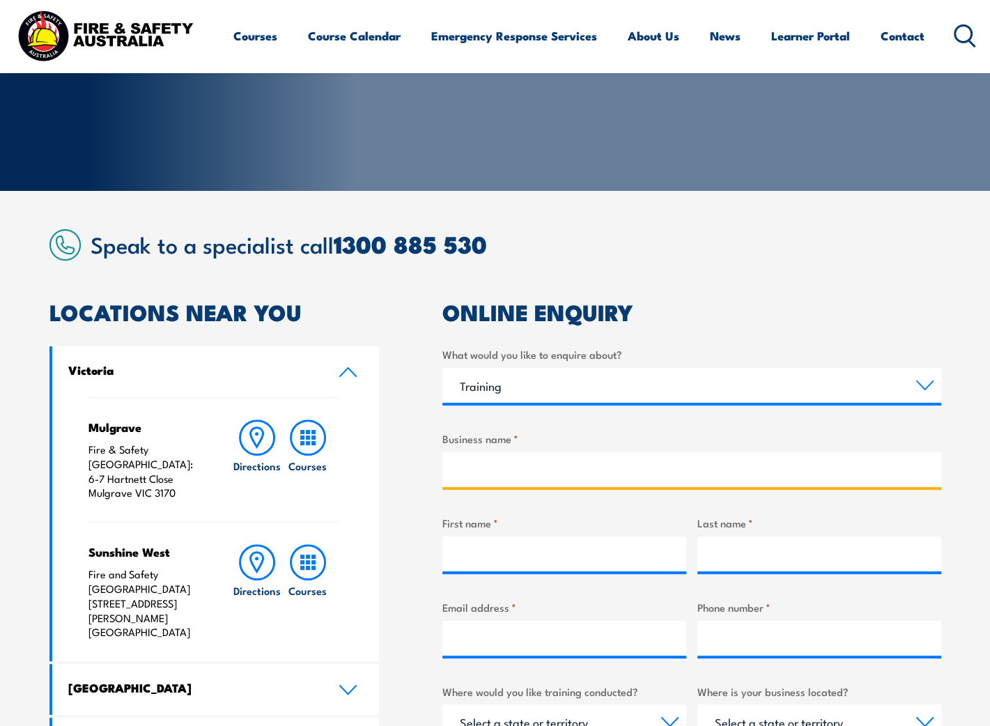
click at [573, 462] on input "Business name *" at bounding box center [691, 469] width 499 height 35
type input "Sydney Solvents"
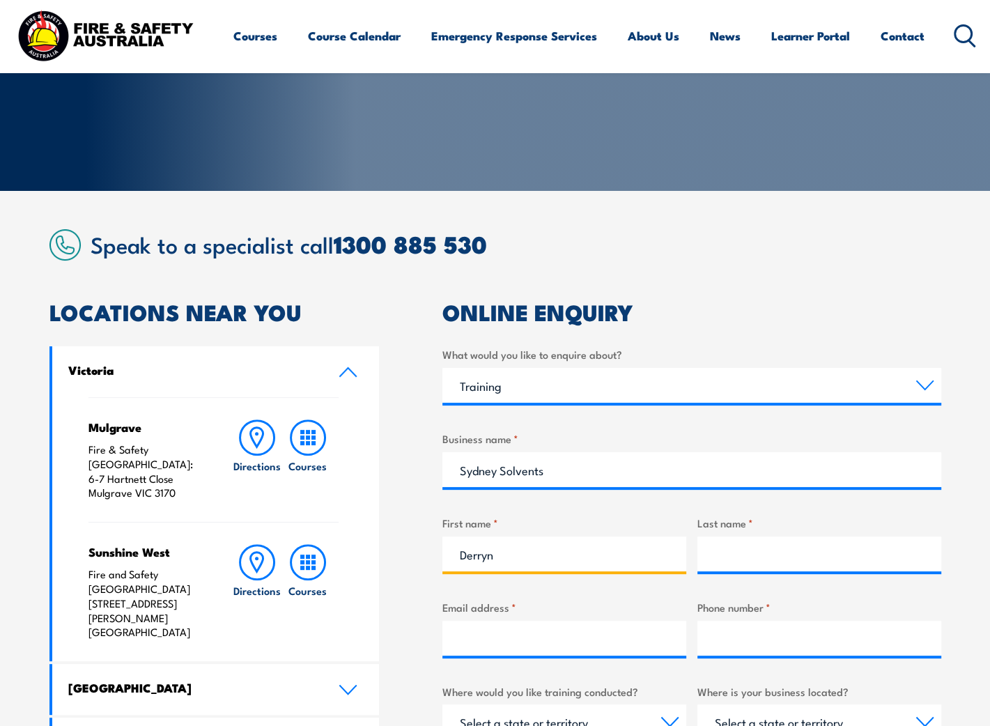
type input "Derryn"
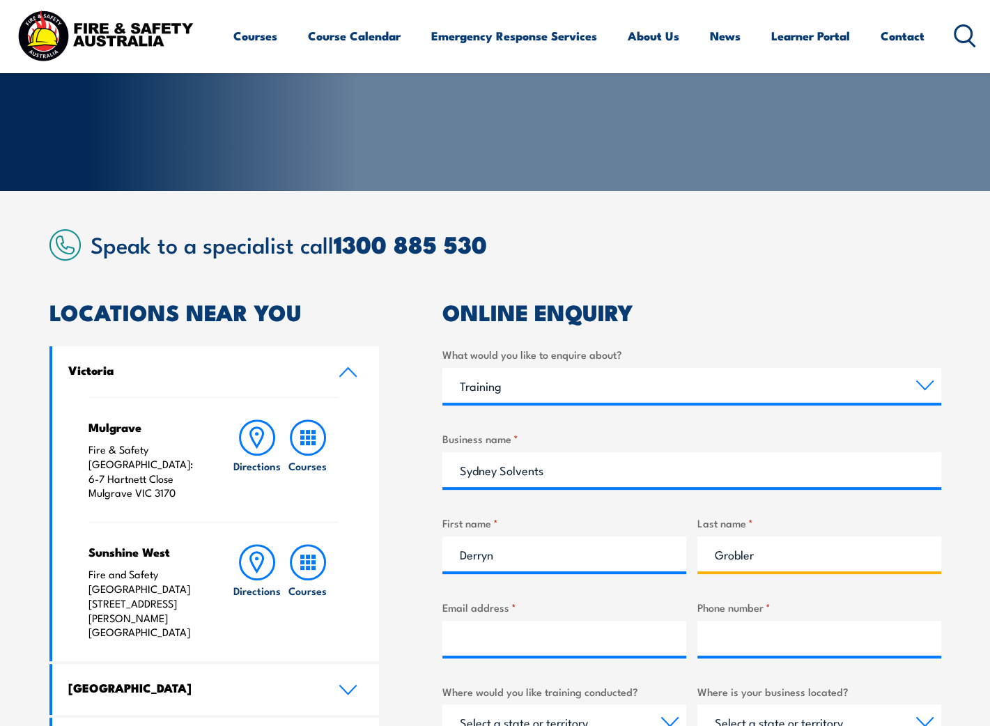
type input "Grobler"
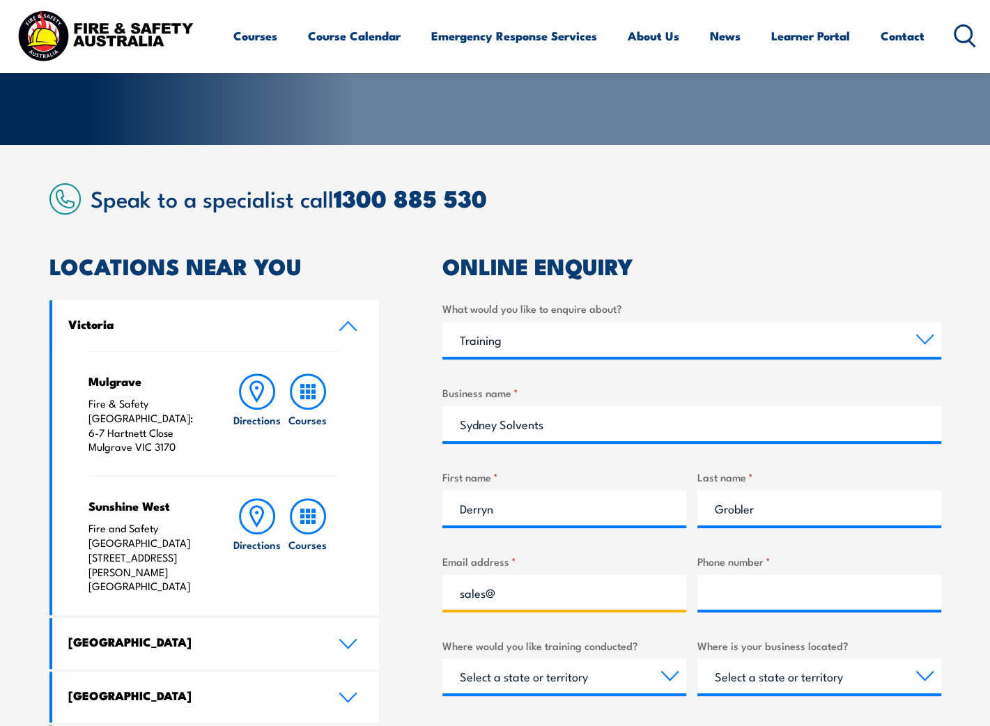
scroll to position [418, 0]
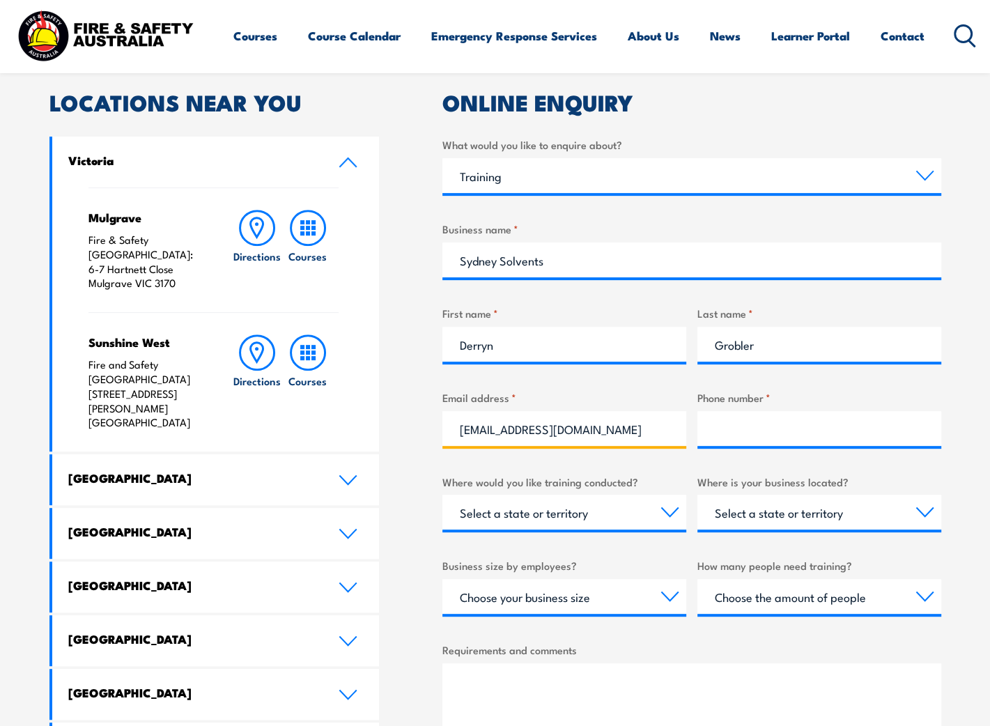
type input "[EMAIL_ADDRESS][DOMAIN_NAME]"
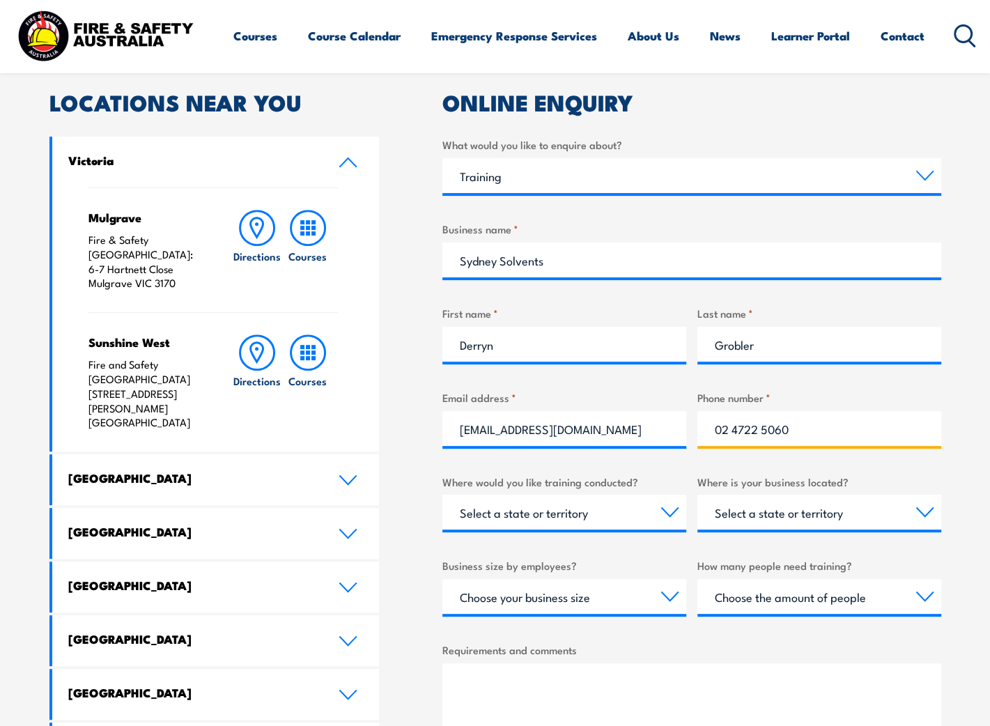
type input "02 4722 5060"
click at [545, 503] on select "Select a state or territory Nationally - multiple locations [GEOGRAPHIC_DATA] […" at bounding box center [564, 511] width 244 height 35
select select "[GEOGRAPHIC_DATA]"
click at [442, 494] on select "Select a state or territory Nationally - multiple locations [GEOGRAPHIC_DATA] […" at bounding box center [564, 511] width 244 height 35
click at [770, 506] on select "Select a state or territory [GEOGRAPHIC_DATA] [GEOGRAPHIC_DATA] [GEOGRAPHIC_DAT…" at bounding box center [819, 511] width 244 height 35
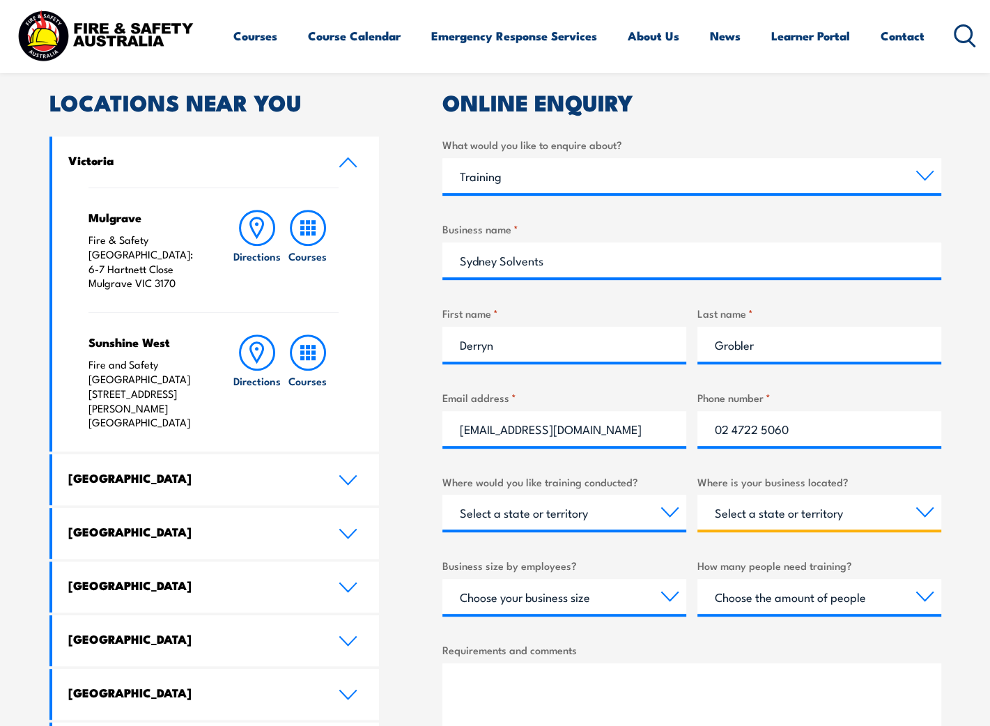
select select "[GEOGRAPHIC_DATA]"
click at [697, 494] on select "Select a state or territory [GEOGRAPHIC_DATA] [GEOGRAPHIC_DATA] [GEOGRAPHIC_DAT…" at bounding box center [819, 511] width 244 height 35
click at [600, 588] on select "Choose your business size 1 to 19 20 to 199 200+" at bounding box center [564, 596] width 244 height 35
select select "1 to 19"
click at [442, 579] on select "Choose your business size 1 to 19 20 to 199 200+" at bounding box center [564, 596] width 244 height 35
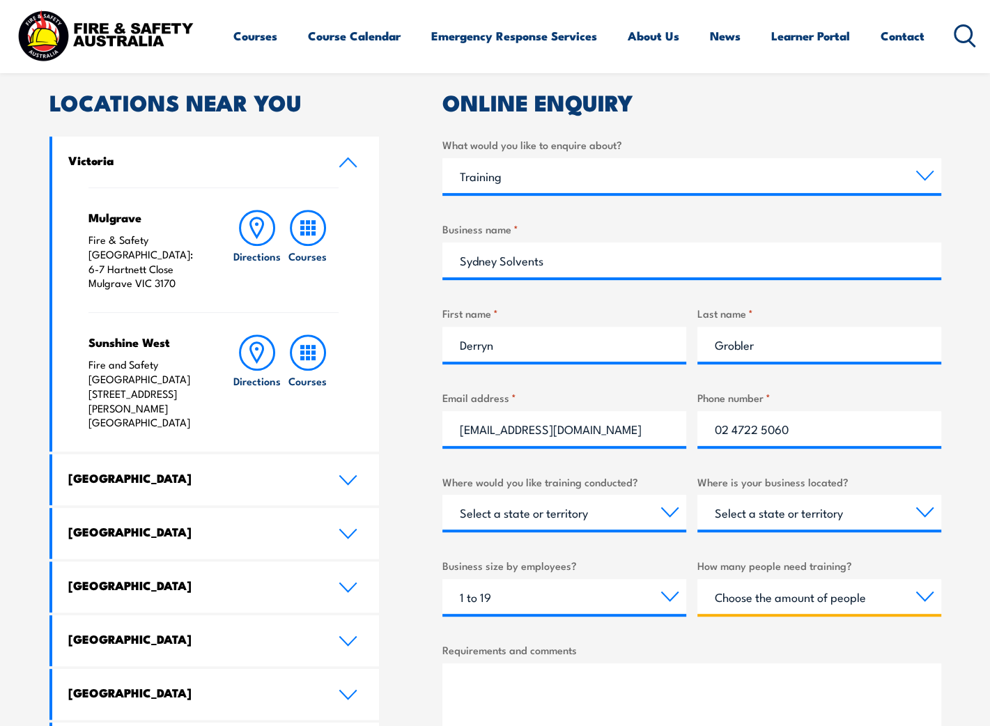
click at [786, 598] on select "Choose the amount of people 1 to 4 5 to 19 20+" at bounding box center [819, 596] width 244 height 35
select select "5 to 19"
click at [697, 579] on select "Choose the amount of people 1 to 4 5 to 19 20+" at bounding box center [819, 596] width 244 height 35
click at [661, 680] on textarea "Requirements and comments" at bounding box center [691, 700] width 499 height 75
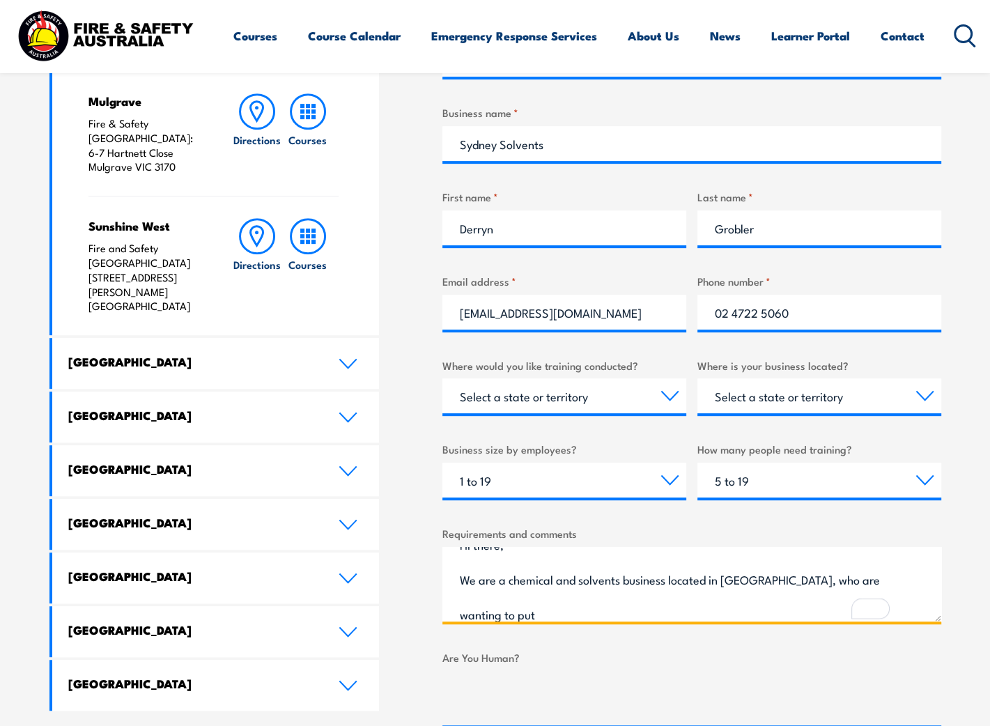
scroll to position [569, 0]
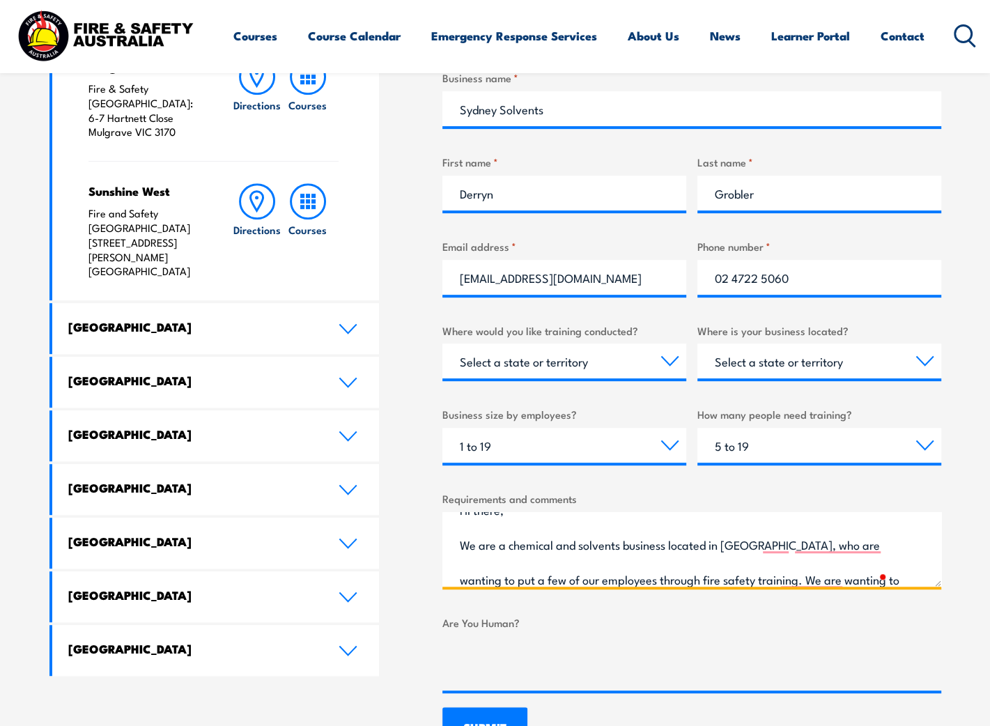
click at [848, 581] on textarea "Hi there, We are a chemical and solvents business located in Penrith NSW, who a…" at bounding box center [691, 549] width 499 height 75
click at [859, 577] on textarea "Hi there, We are a chemical and solvents business located in Penrith NSW, who a…" at bounding box center [691, 549] width 499 height 75
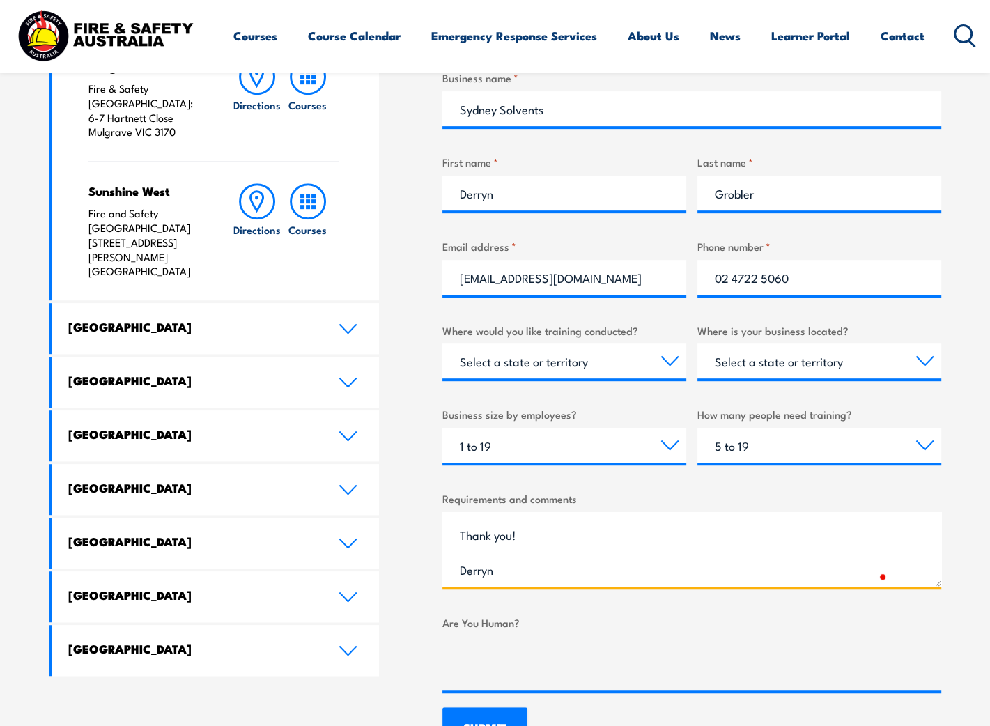
scroll to position [0, 0]
paste textarea "We’re a chemical and solvents business based in Penrith, NSW, and we’re looking…"
type textarea "Hi there, We’re a chemical and solvents business based in Penrith, NSW, and we’…"
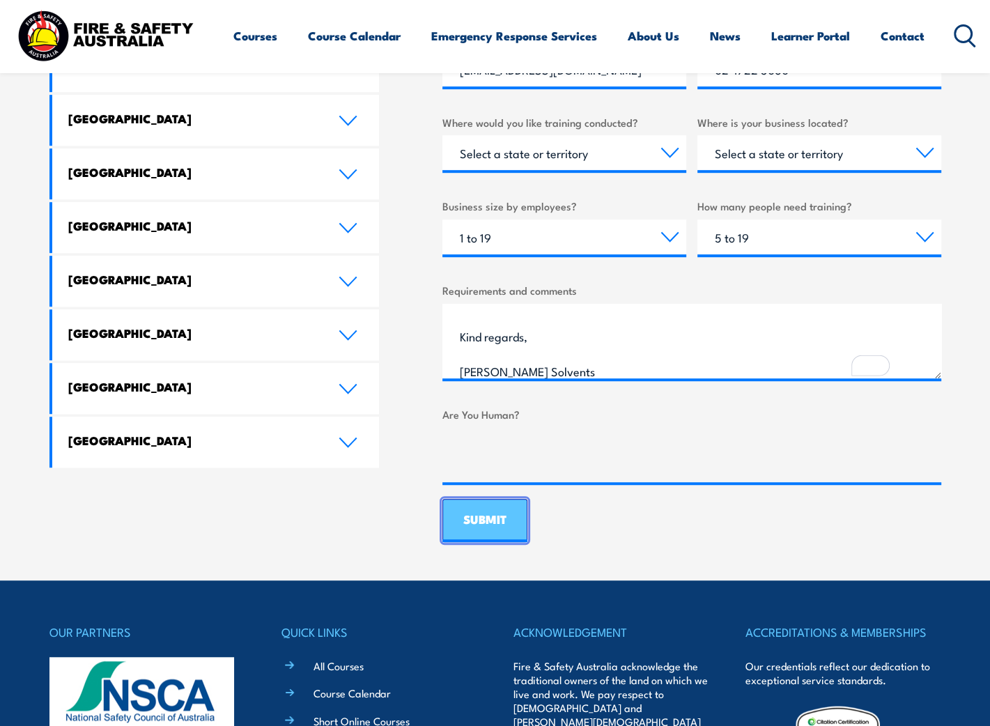
click at [489, 524] on input "SUBMIT" at bounding box center [484, 520] width 85 height 43
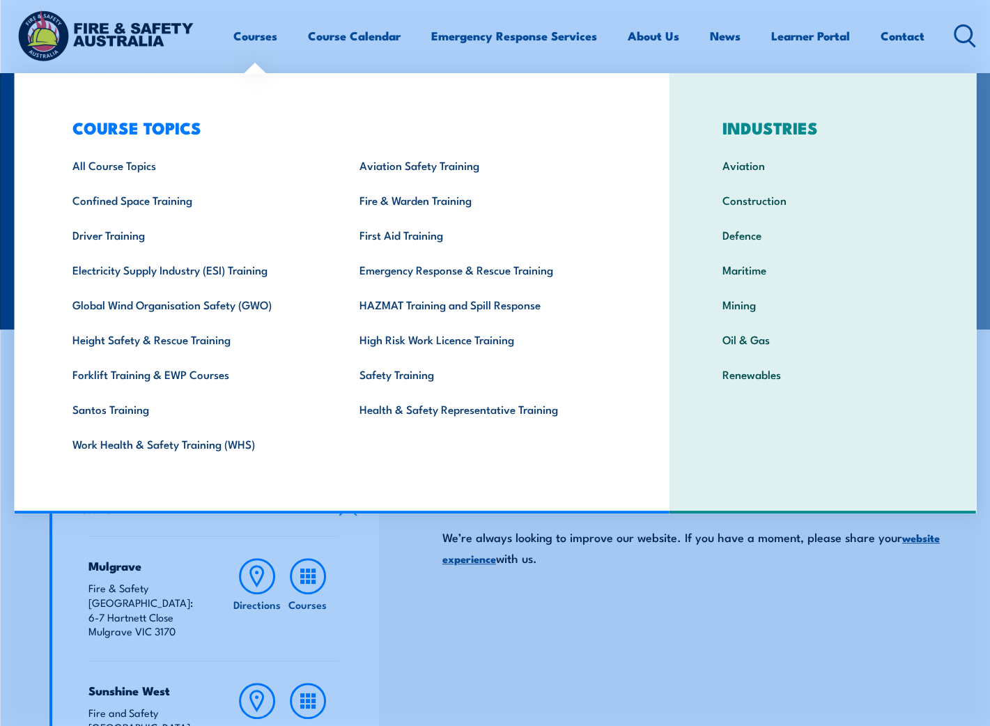
click at [88, 22] on img at bounding box center [105, 36] width 182 height 60
